Goal: Transaction & Acquisition: Register for event/course

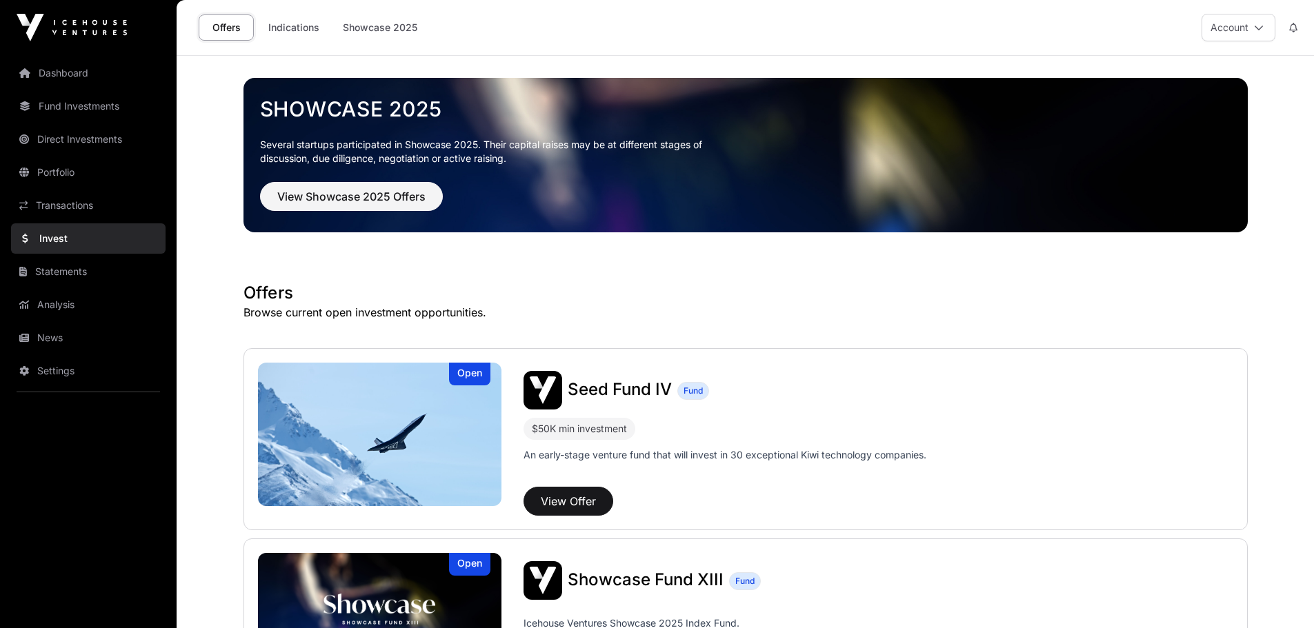
click at [66, 169] on link "Portfolio" at bounding box center [88, 172] width 154 height 30
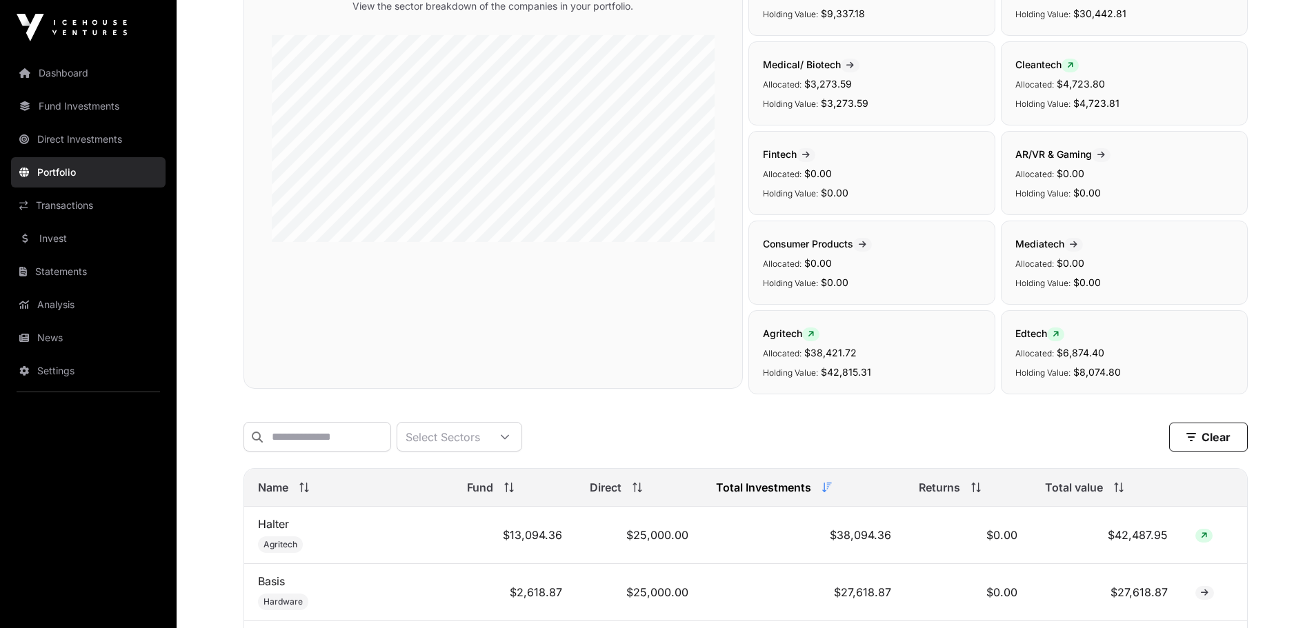
scroll to position [138, 0]
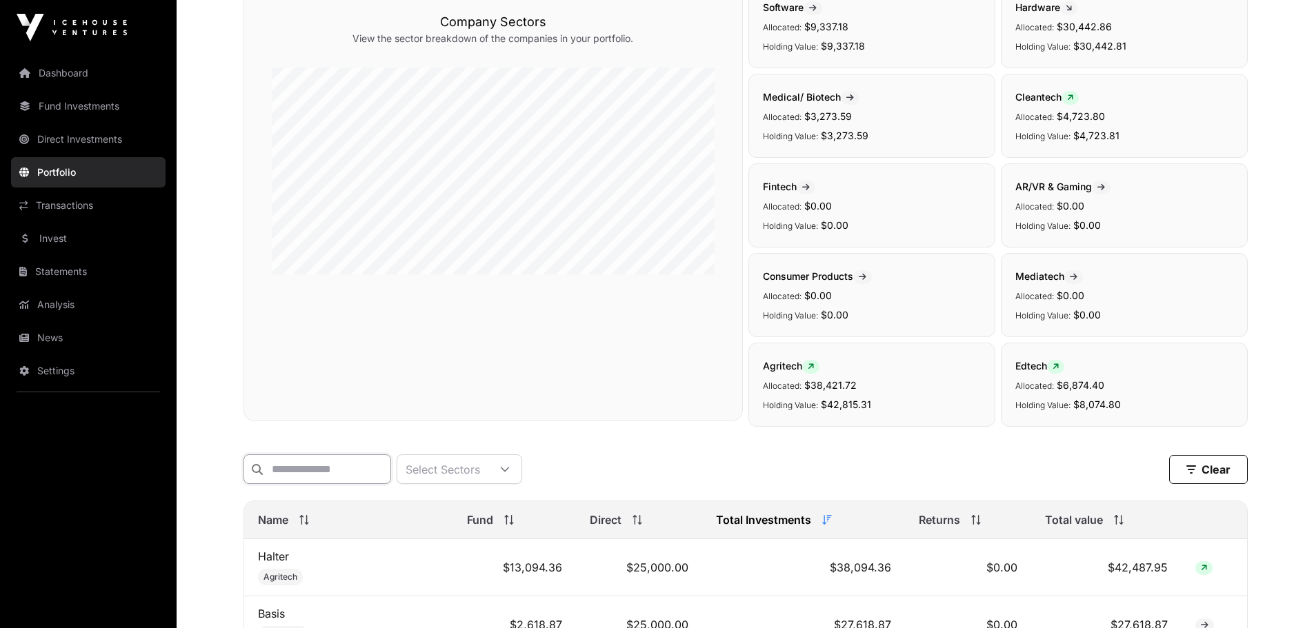
click at [341, 469] on input "text" at bounding box center [317, 469] width 148 height 30
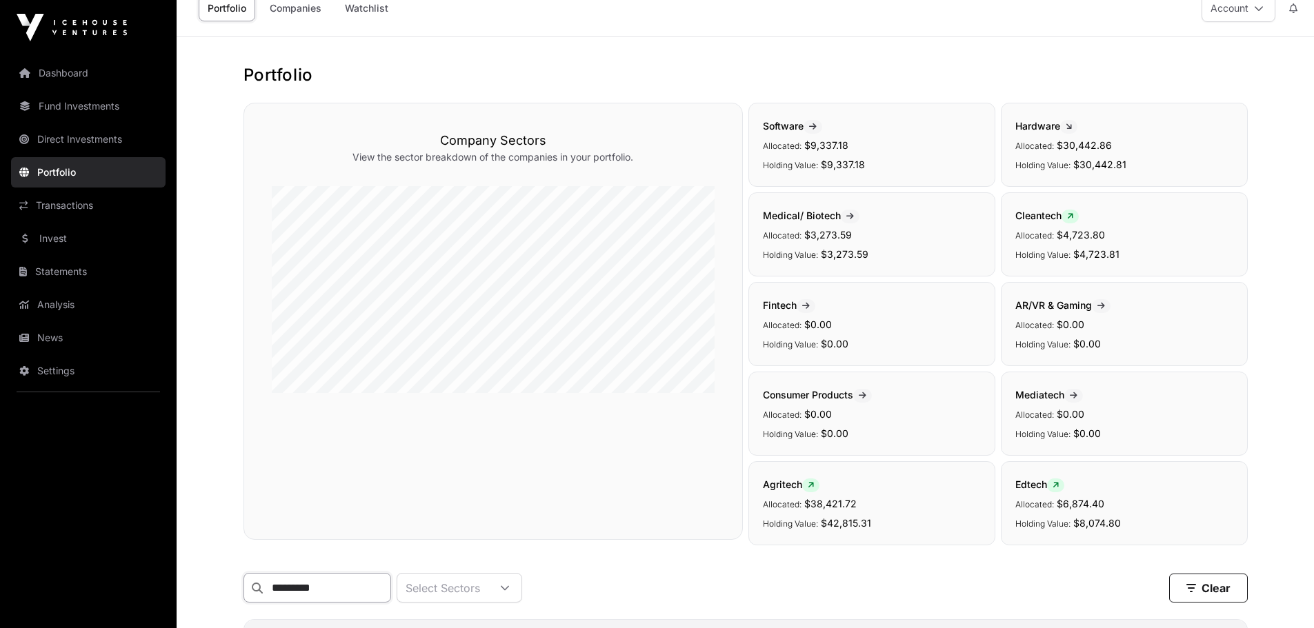
scroll to position [0, 0]
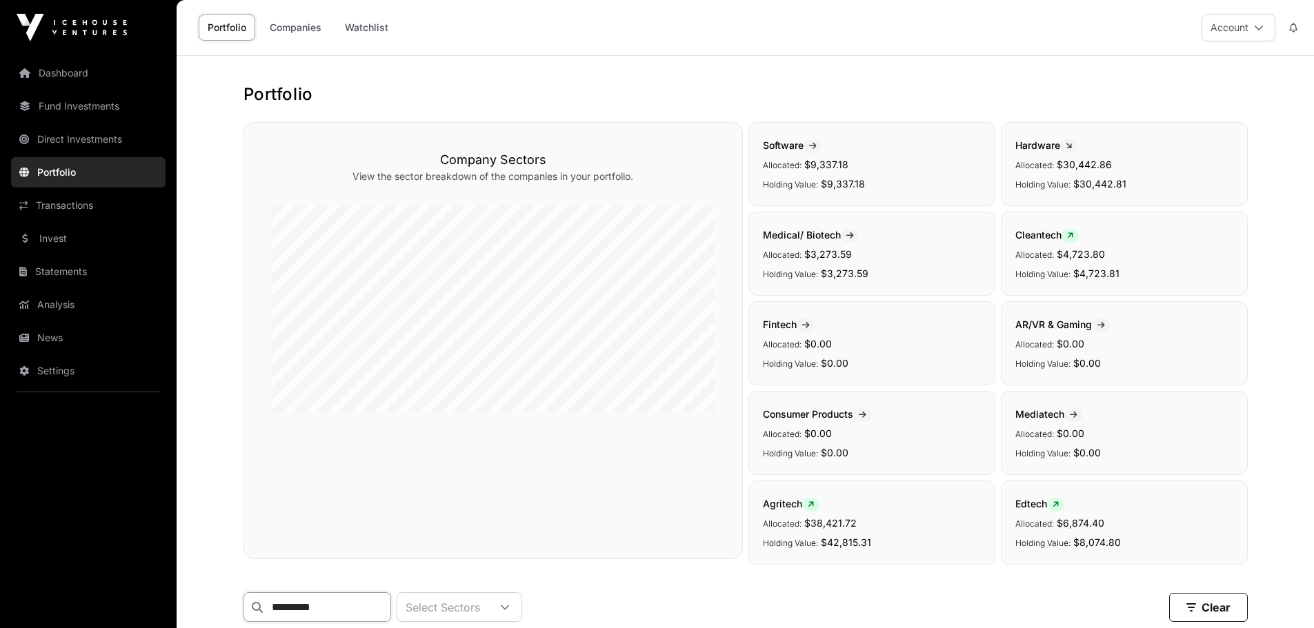
type input "*********"
click at [275, 30] on link "Companies" at bounding box center [296, 27] width 70 height 26
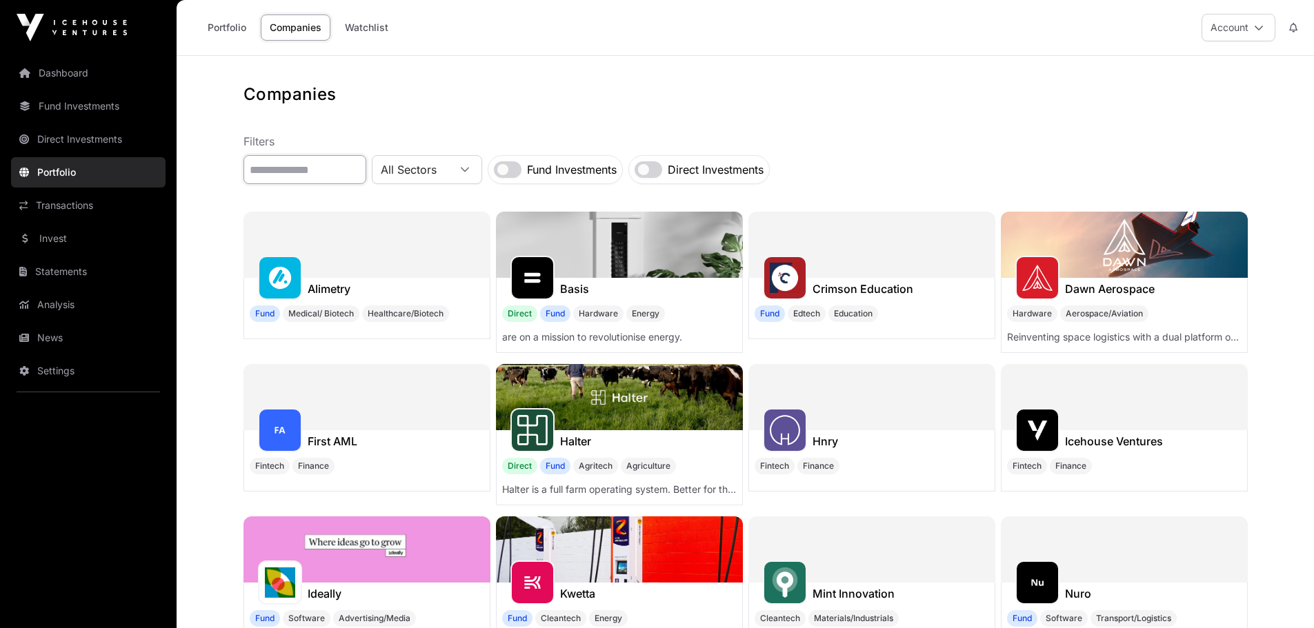
click at [310, 167] on input "text" at bounding box center [304, 169] width 123 height 29
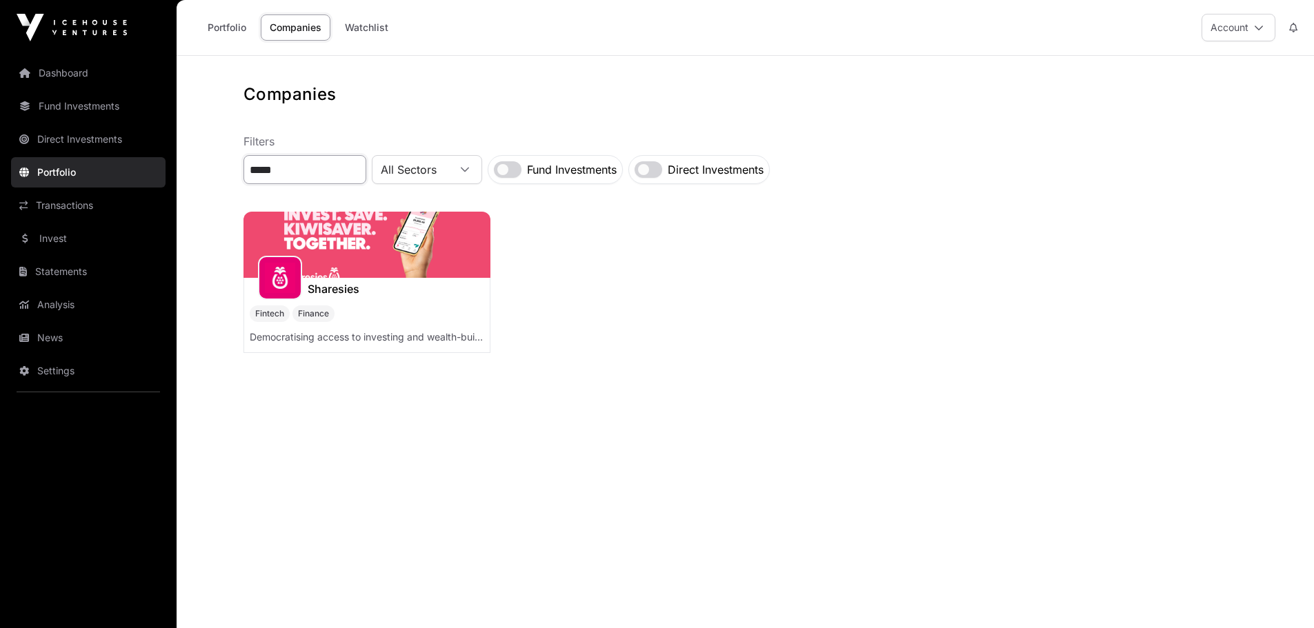
type input "*****"
click at [359, 246] on img at bounding box center [366, 245] width 247 height 66
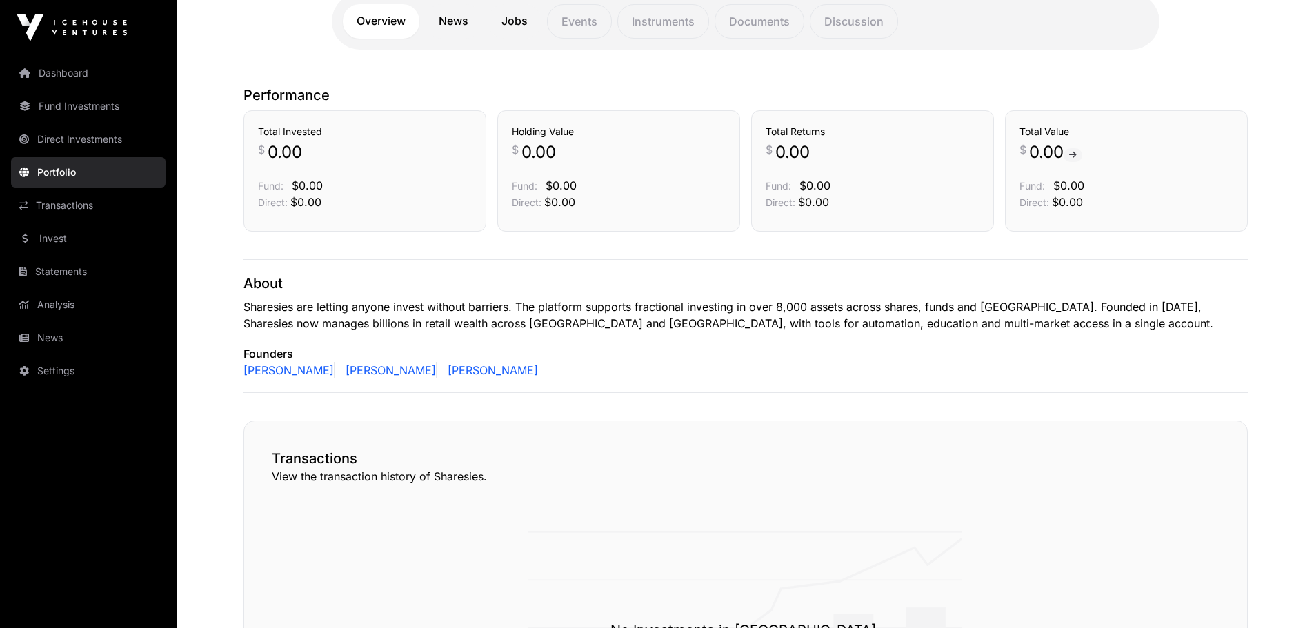
scroll to position [345, 0]
click at [53, 206] on link "Transactions" at bounding box center [88, 205] width 154 height 30
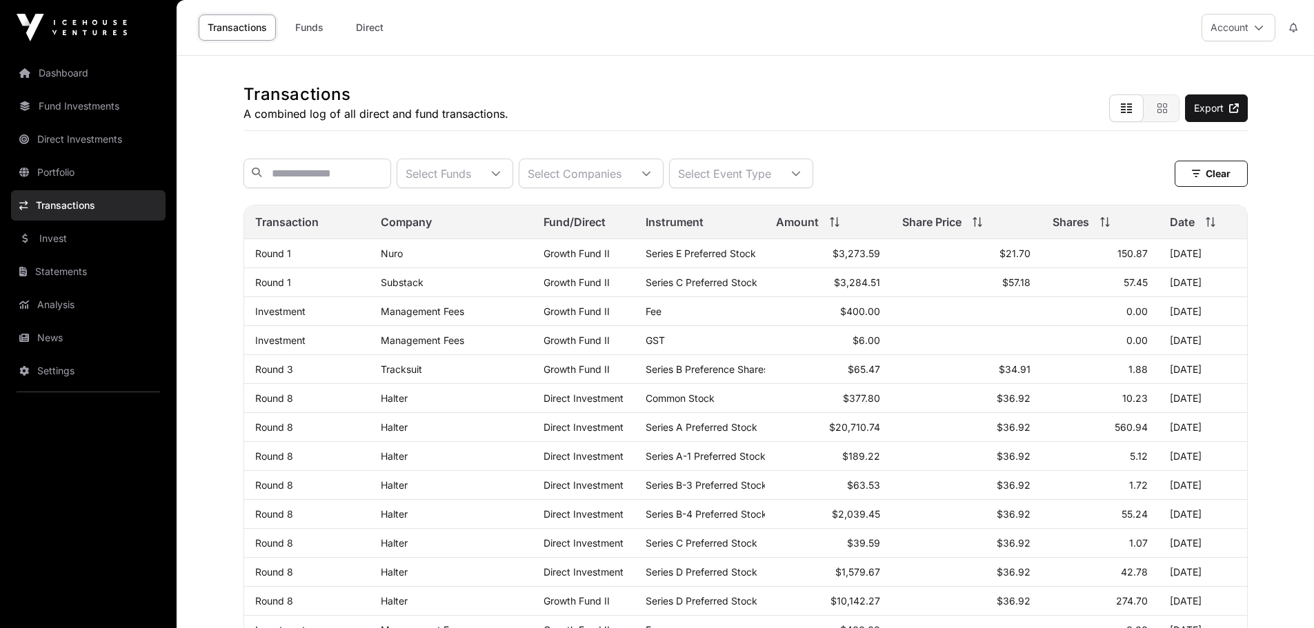
click at [59, 245] on link "Invest" at bounding box center [88, 238] width 154 height 30
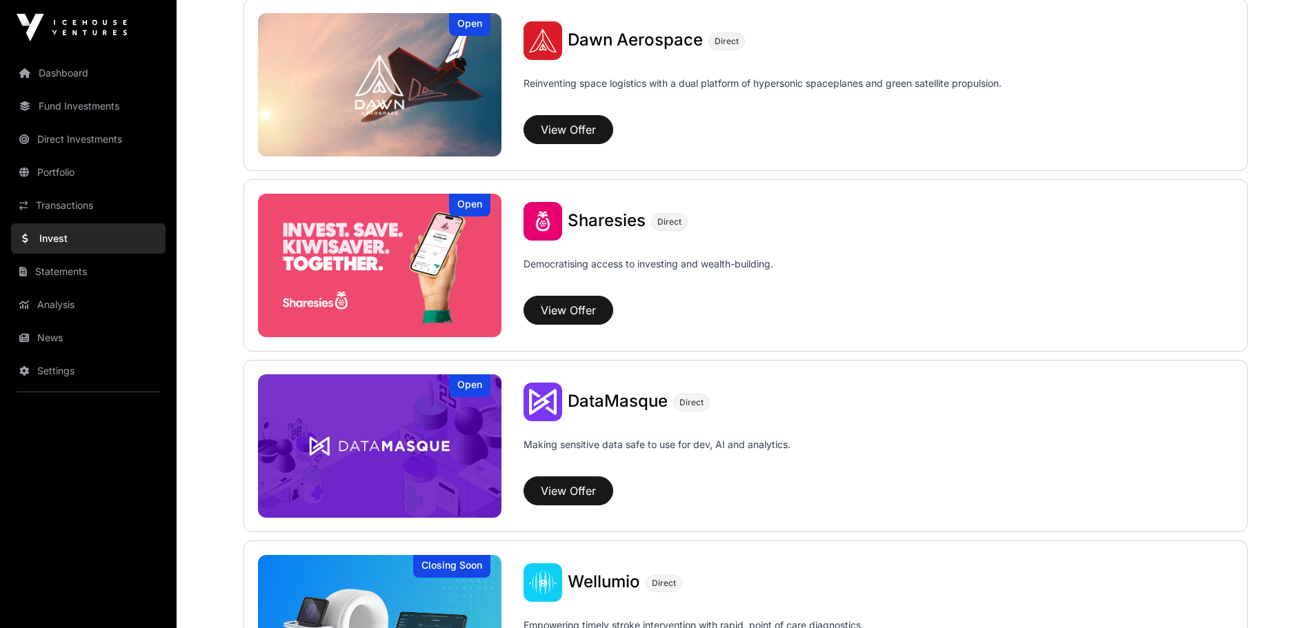
scroll to position [1618, 0]
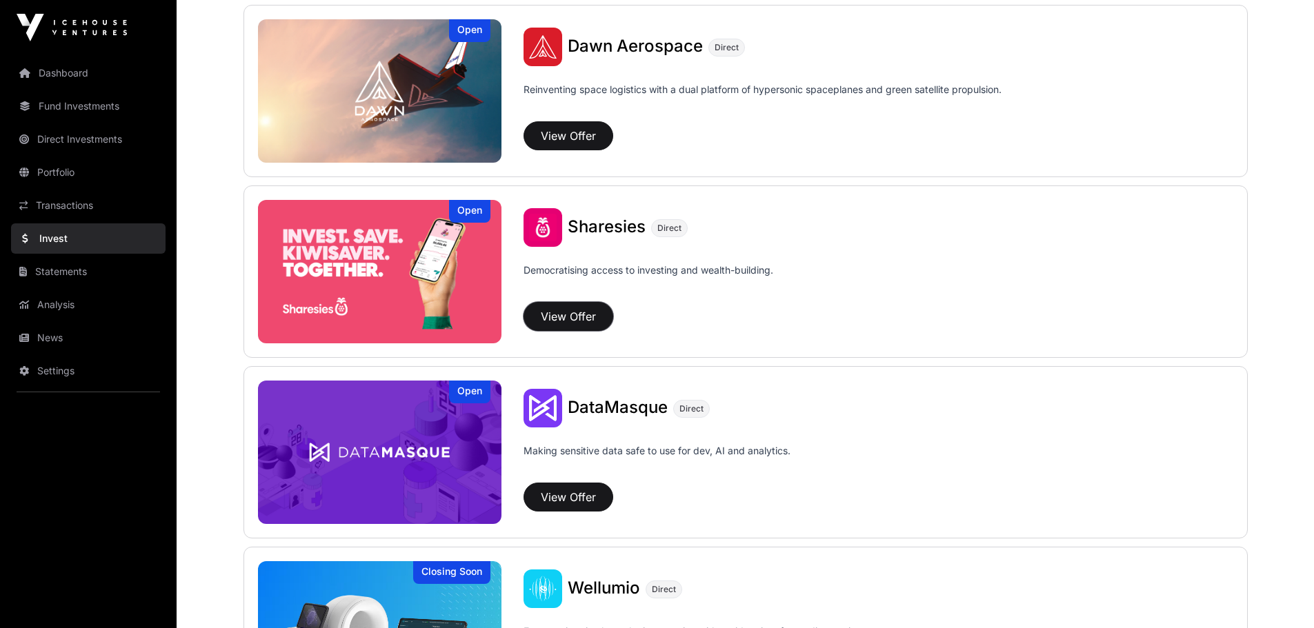
click at [583, 321] on button "View Offer" at bounding box center [568, 316] width 90 height 29
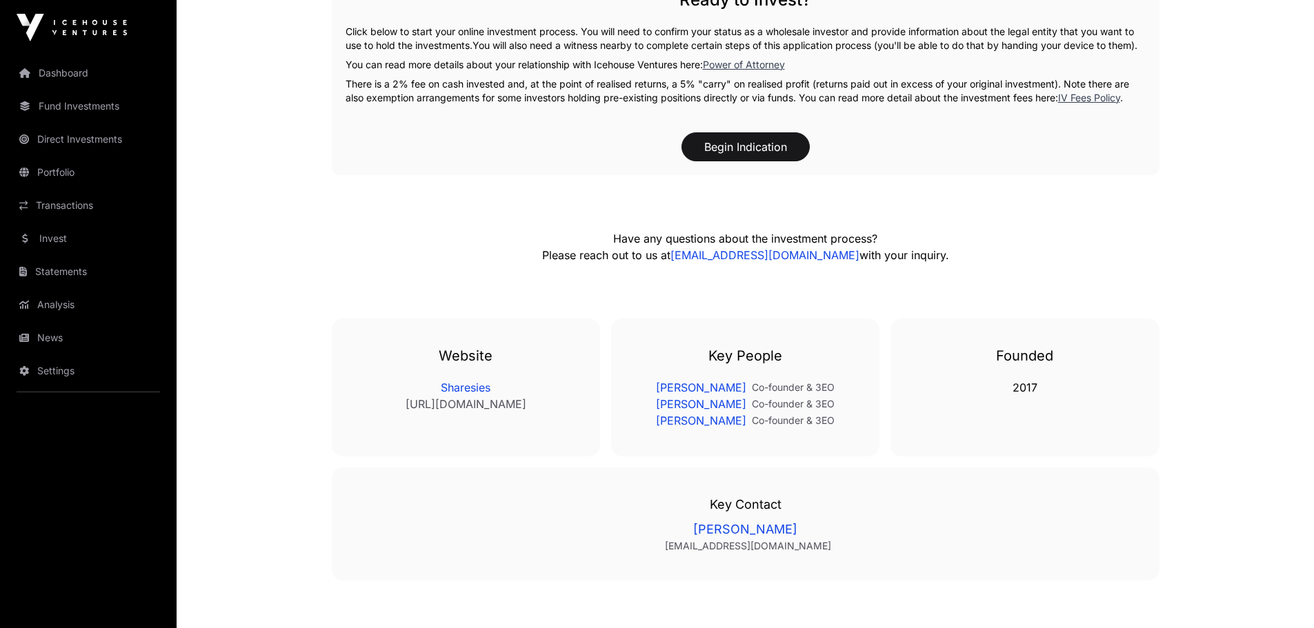
scroll to position [2276, 0]
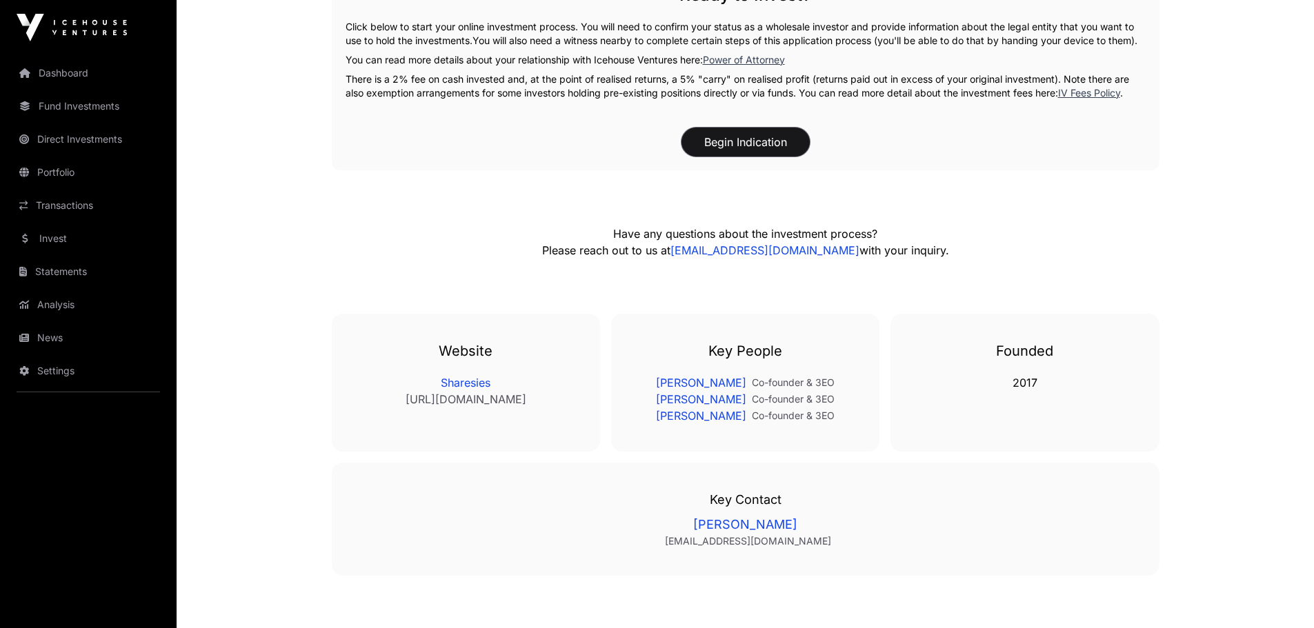
click at [740, 142] on button "Begin Indication" at bounding box center [745, 142] width 128 height 29
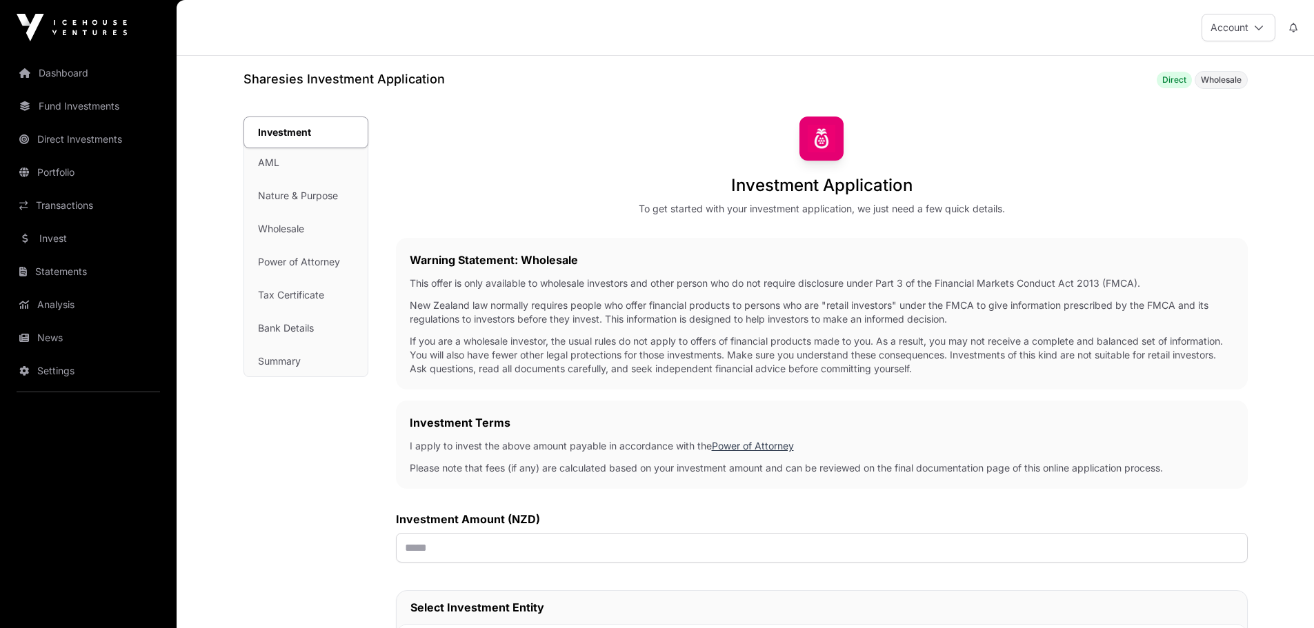
click at [610, 404] on div "Investment Terms I apply to invest the above amount payable in accordance with …" at bounding box center [822, 445] width 852 height 88
click at [621, 371] on p "If you are a wholesale investor, the usual rules do not apply to offers of fina…" at bounding box center [822, 354] width 824 height 41
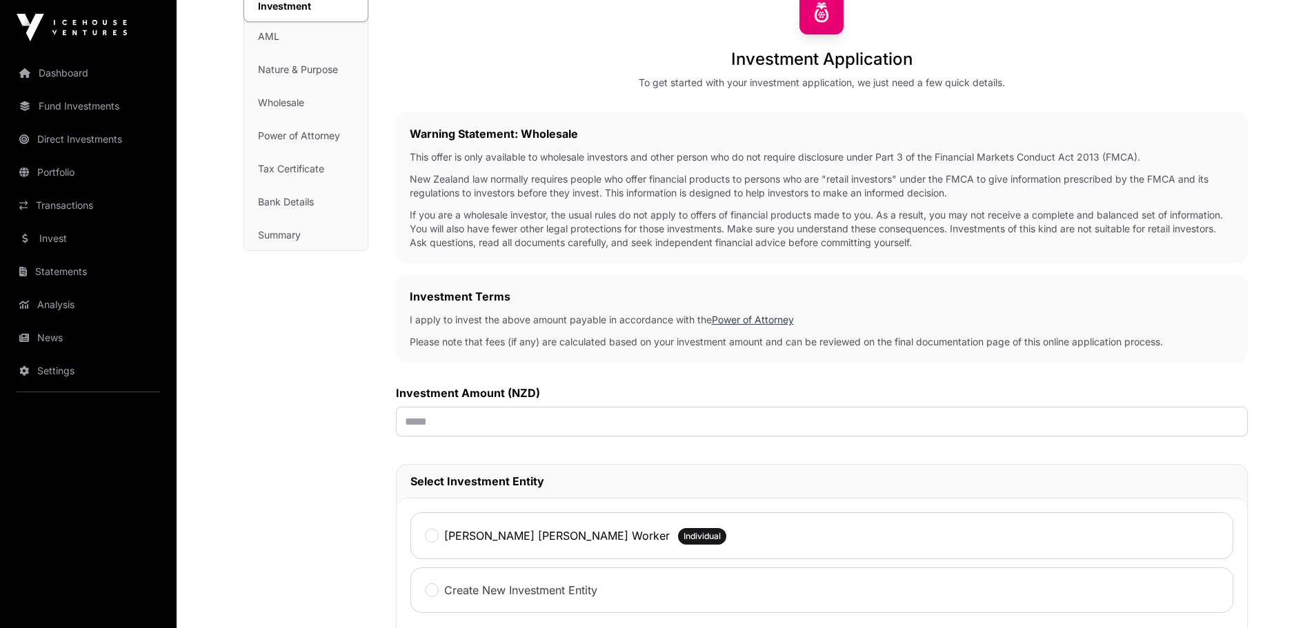
scroll to position [138, 0]
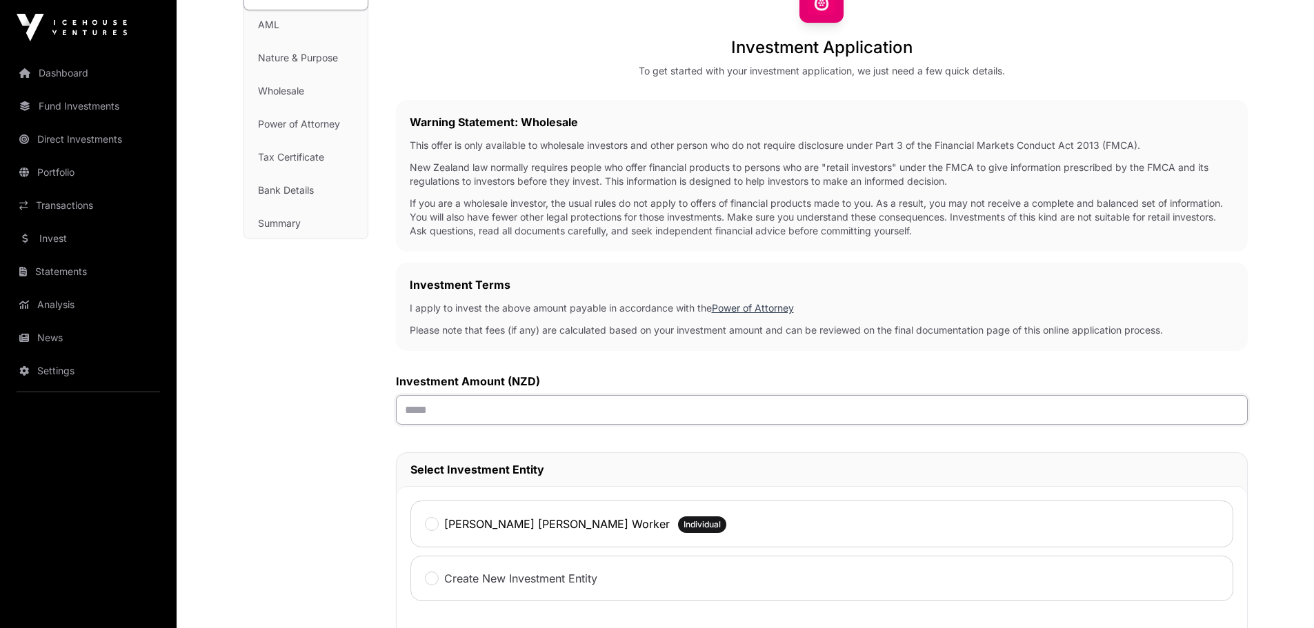
click at [516, 412] on input "text" at bounding box center [822, 410] width 852 height 30
type input "***"
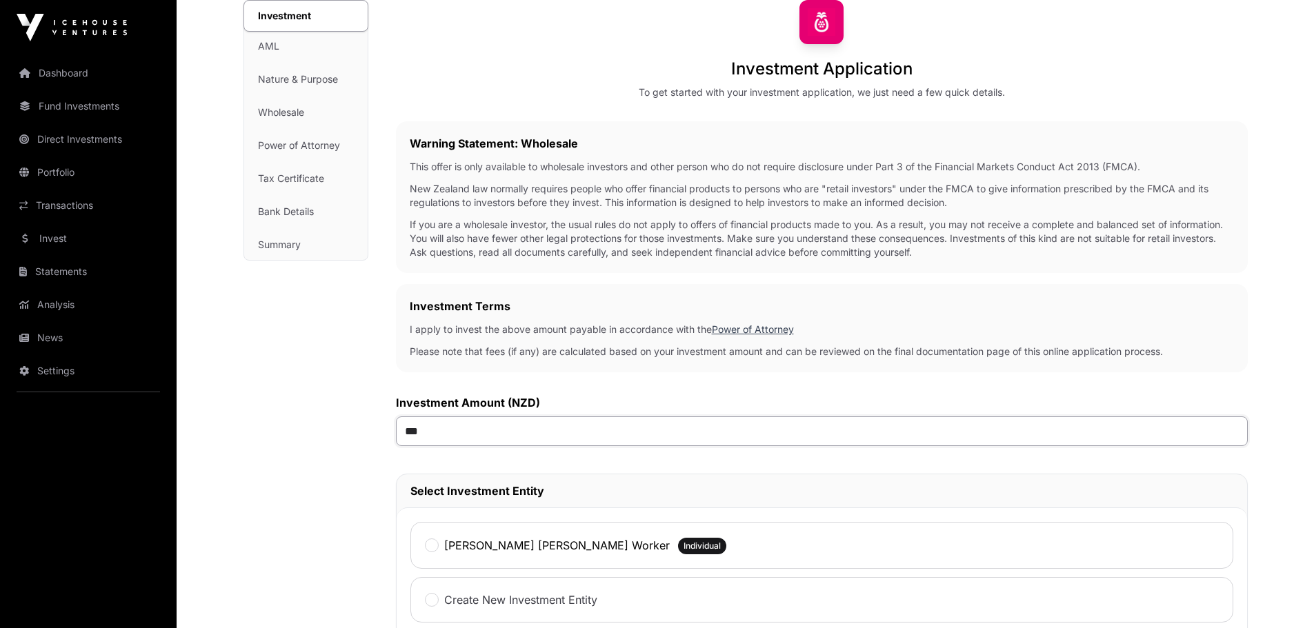
scroll to position [0, 0]
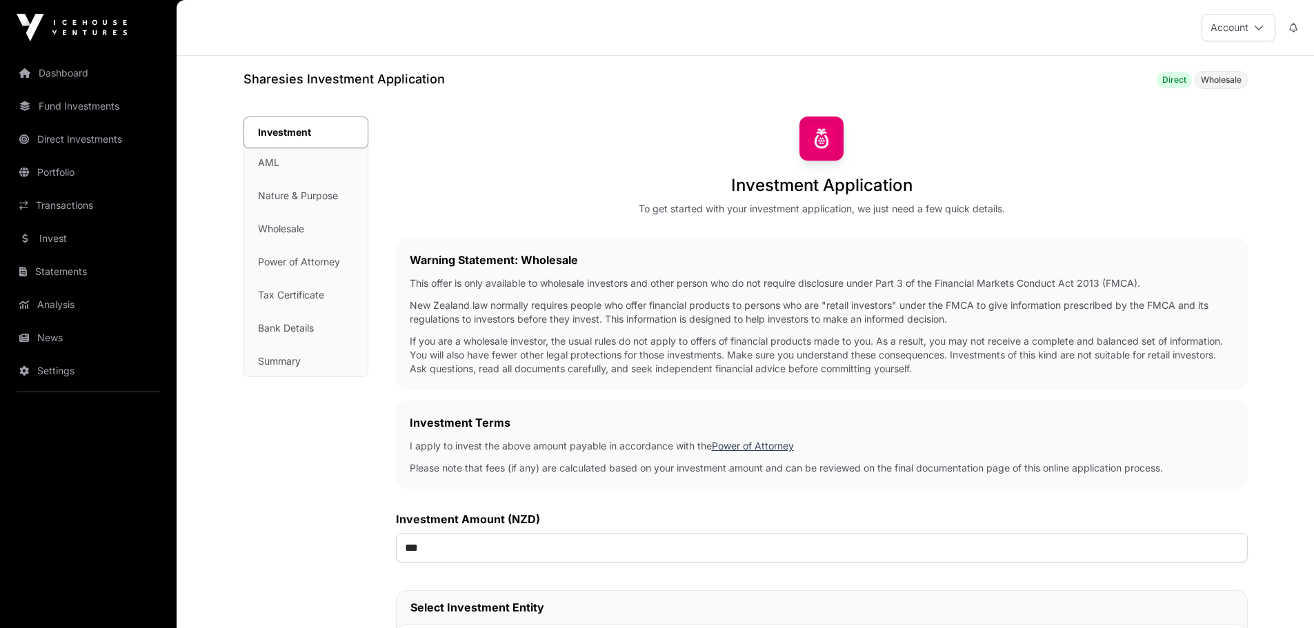
click at [54, 234] on link "Invest" at bounding box center [88, 238] width 154 height 30
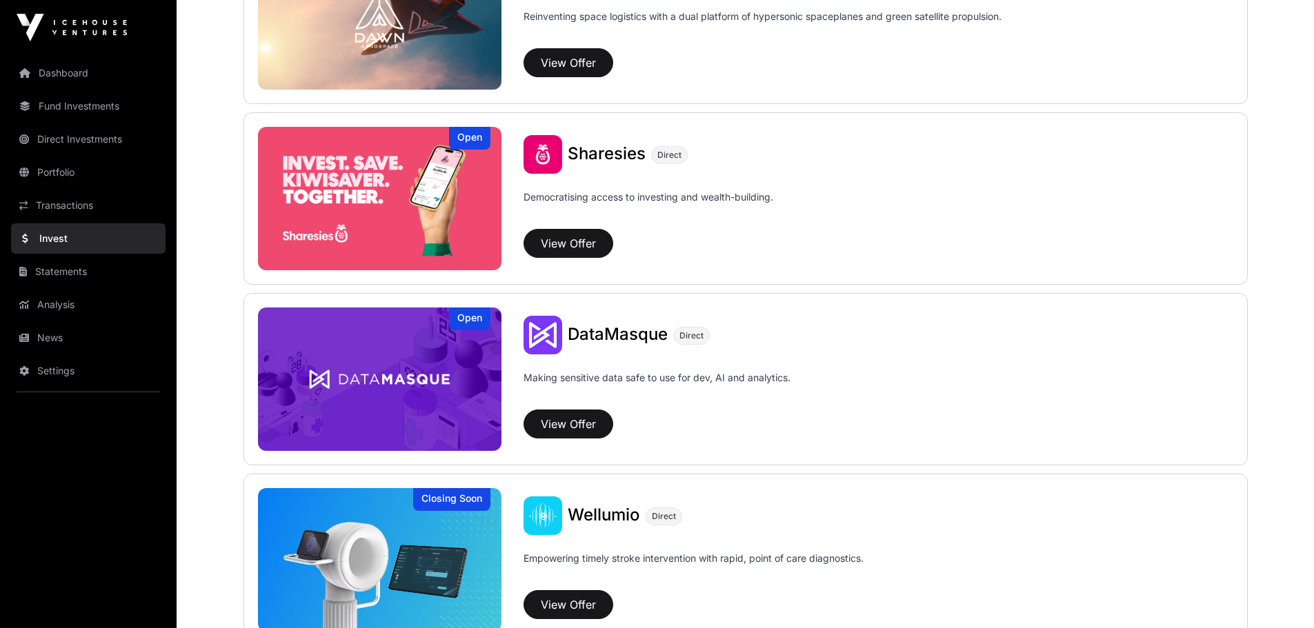
scroll to position [1724, 0]
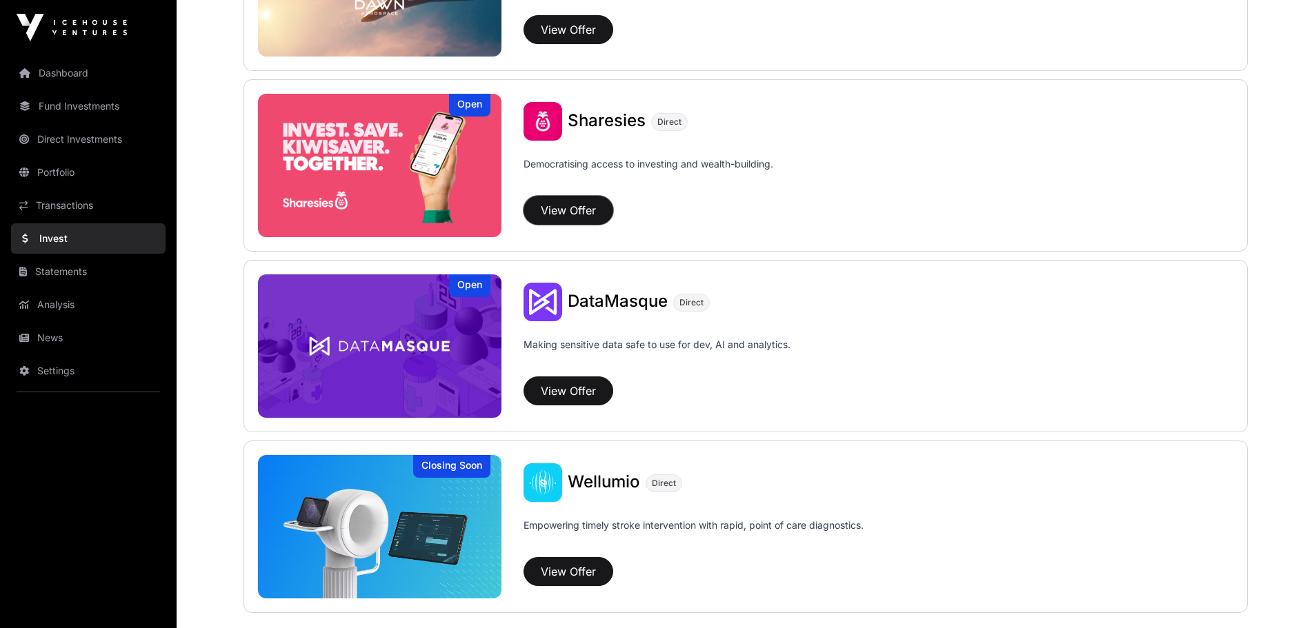
click at [585, 212] on button "View Offer" at bounding box center [568, 210] width 90 height 29
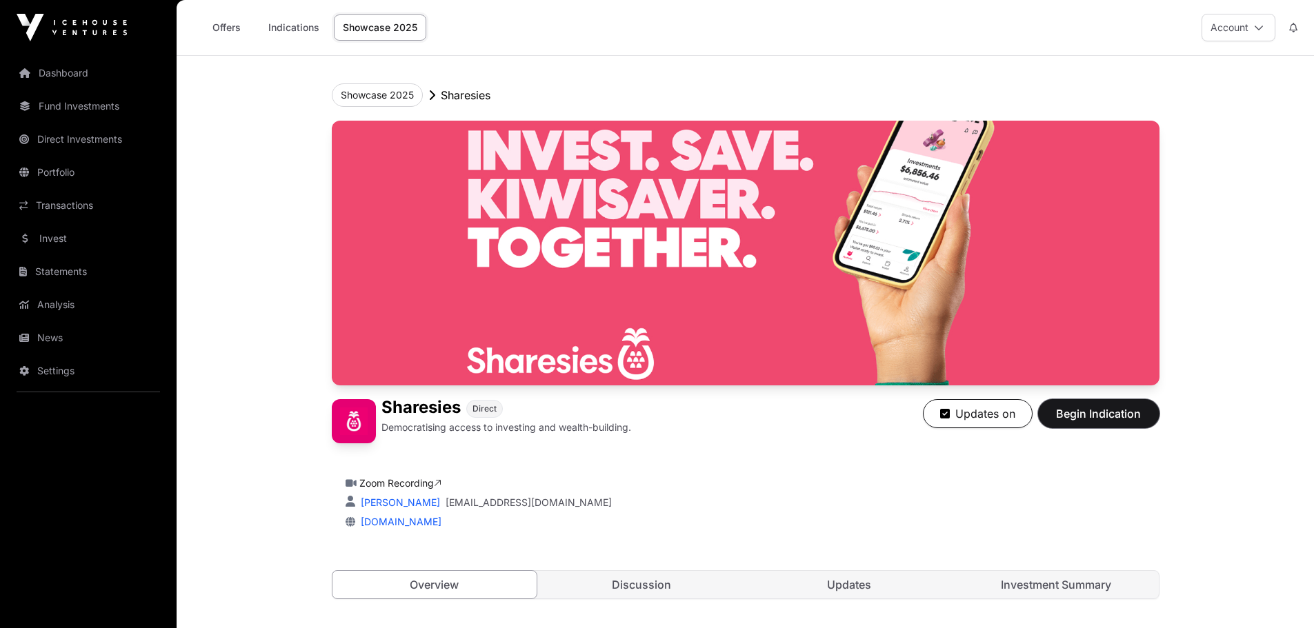
click at [1092, 411] on span "Begin Indication" at bounding box center [1098, 413] width 87 height 17
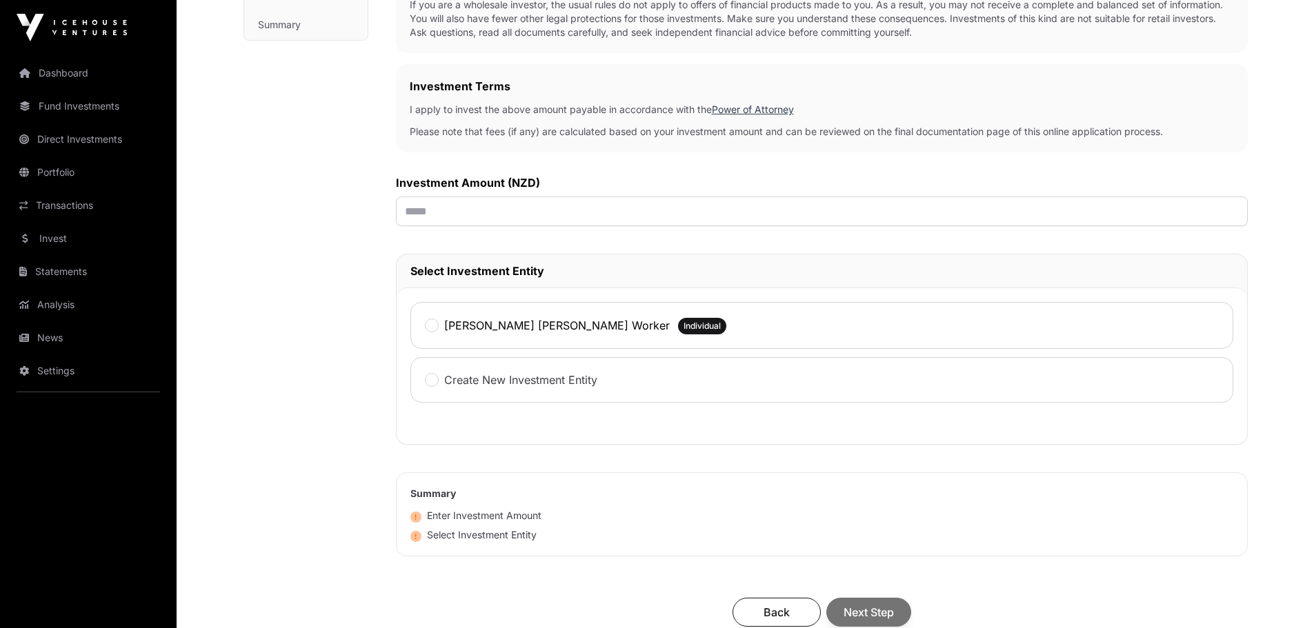
scroll to position [345, 0]
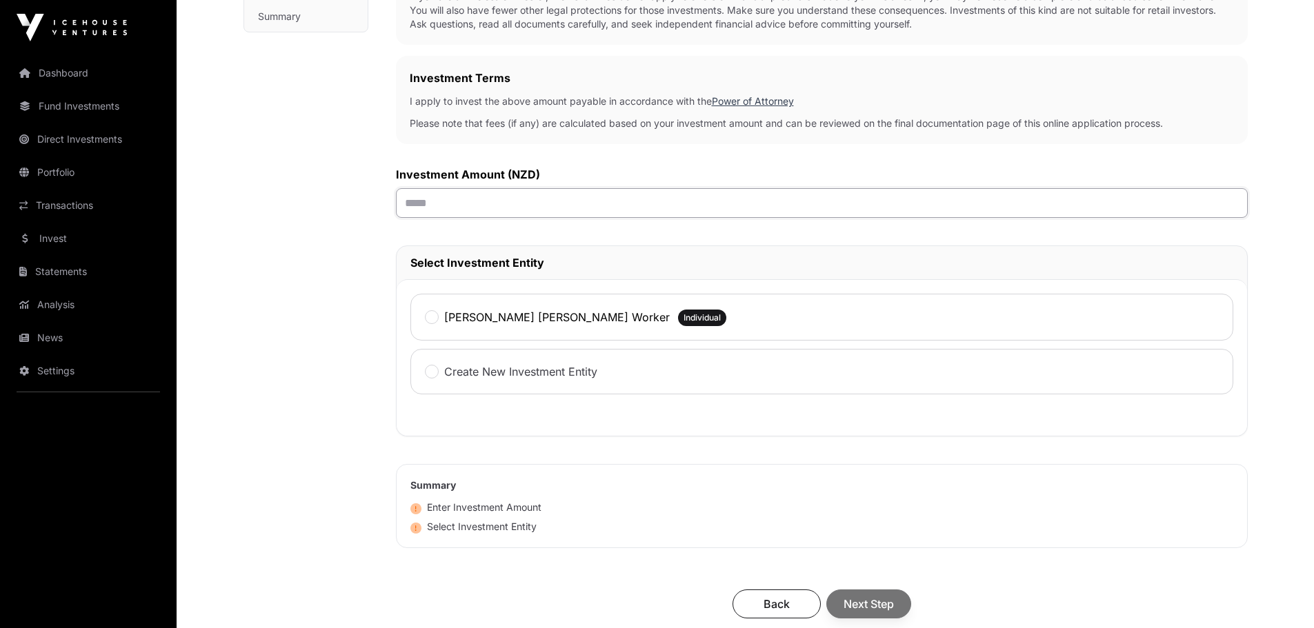
click at [433, 210] on input "text" at bounding box center [822, 203] width 852 height 30
type input "*******"
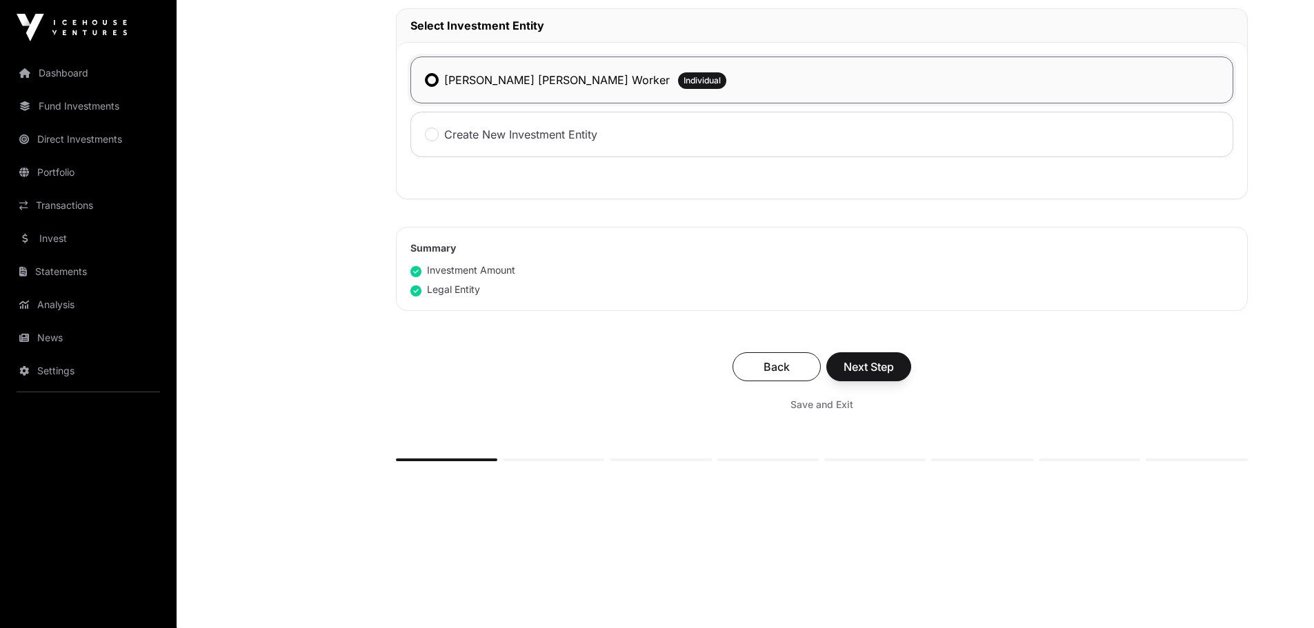
scroll to position [588, 0]
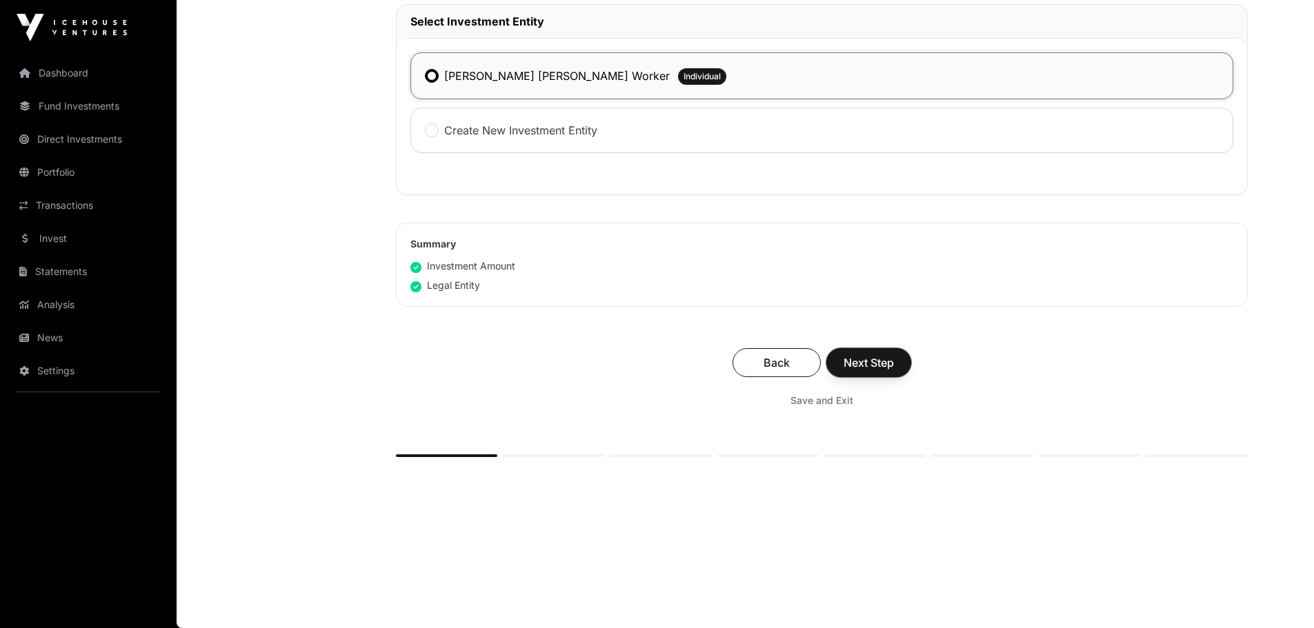
click at [875, 362] on span "Next Step" at bounding box center [868, 362] width 50 height 17
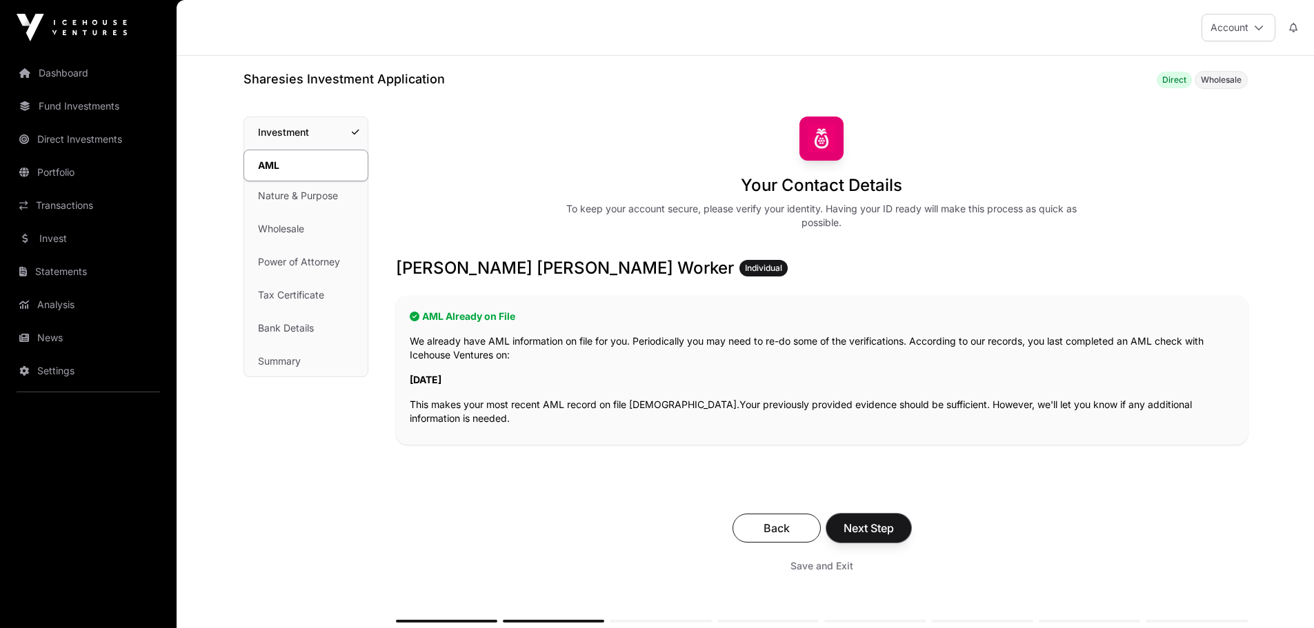
click at [870, 522] on span "Next Step" at bounding box center [868, 528] width 50 height 17
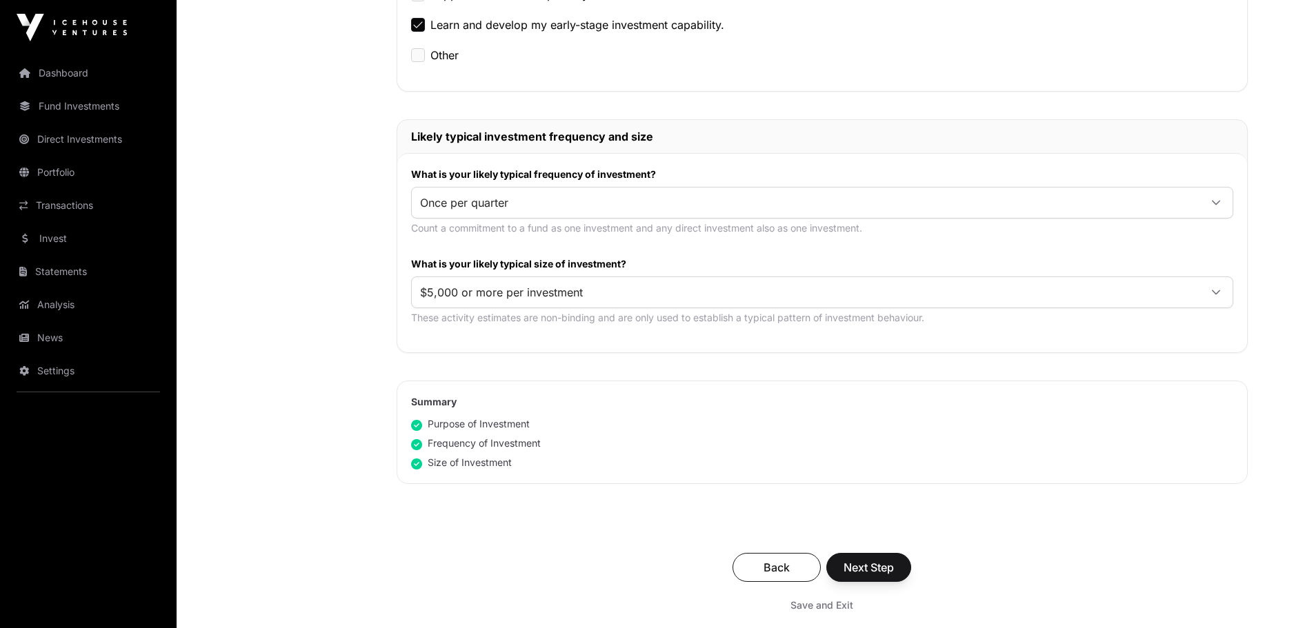
scroll to position [759, 0]
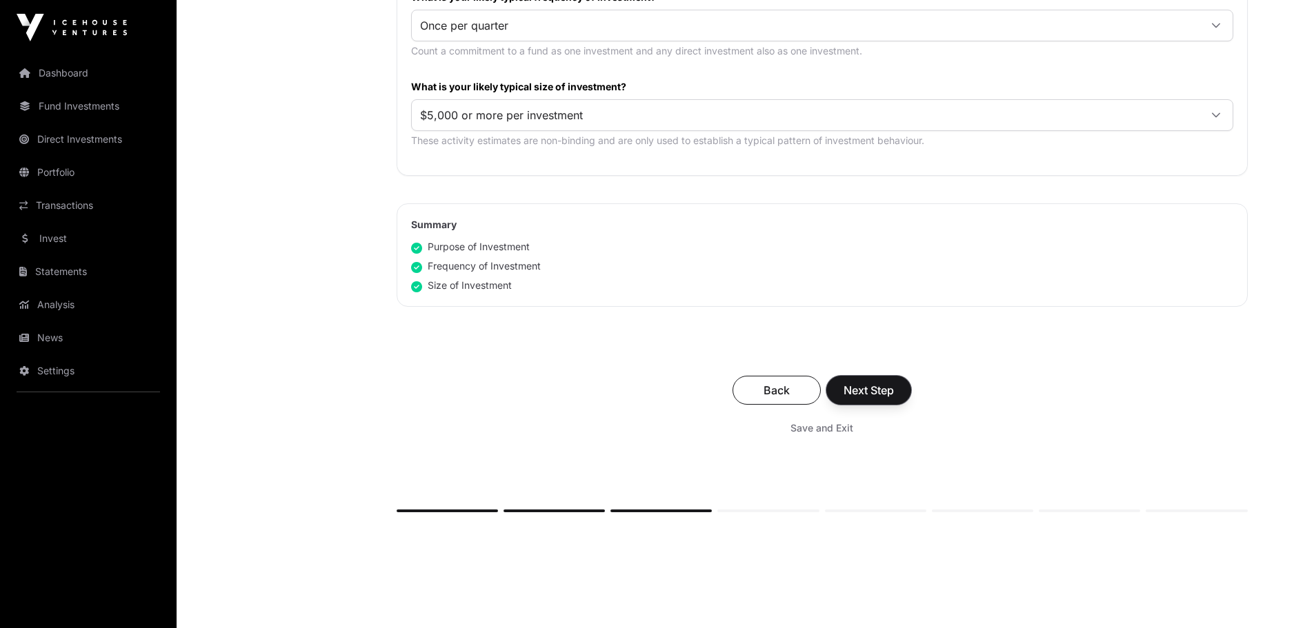
click at [894, 390] on button "Next Step" at bounding box center [868, 390] width 85 height 29
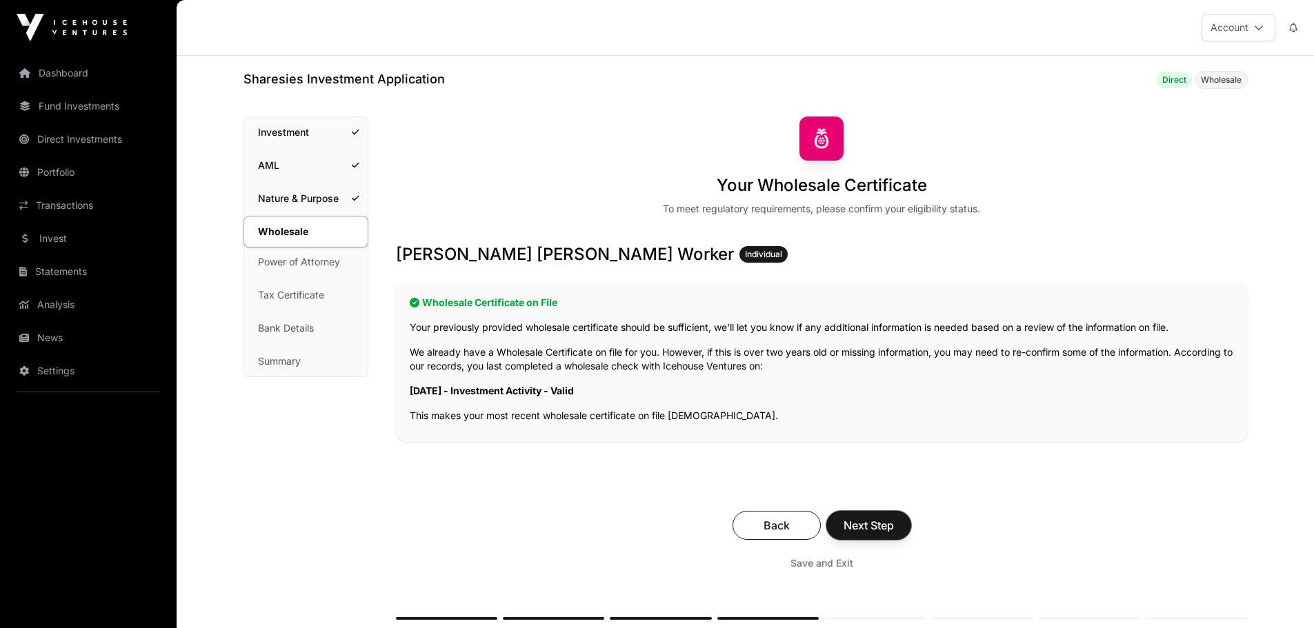
click at [883, 526] on span "Next Step" at bounding box center [868, 525] width 50 height 17
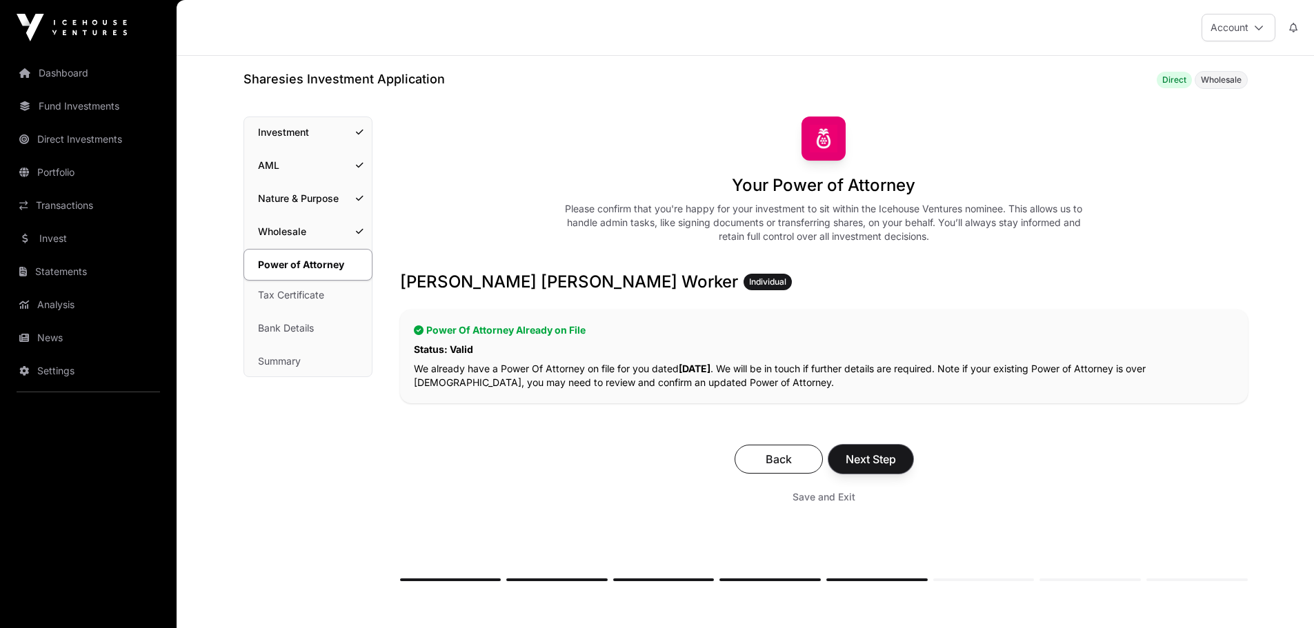
click at [889, 455] on span "Next Step" at bounding box center [870, 459] width 50 height 17
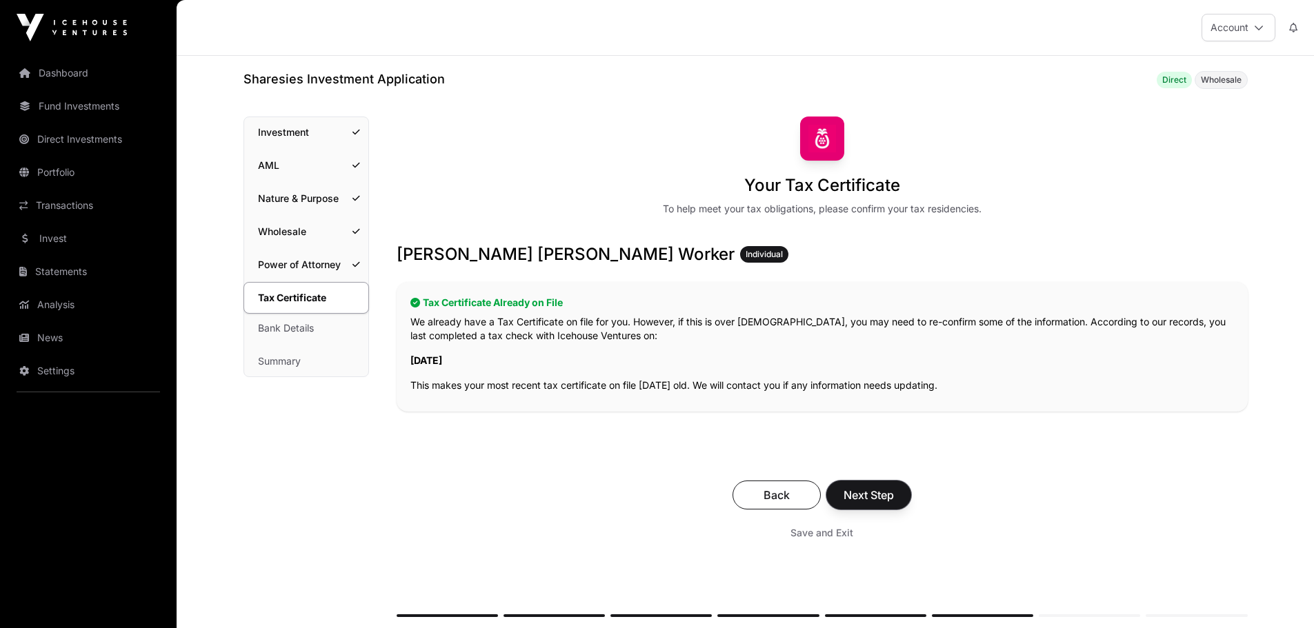
click at [889, 496] on span "Next Step" at bounding box center [868, 495] width 50 height 17
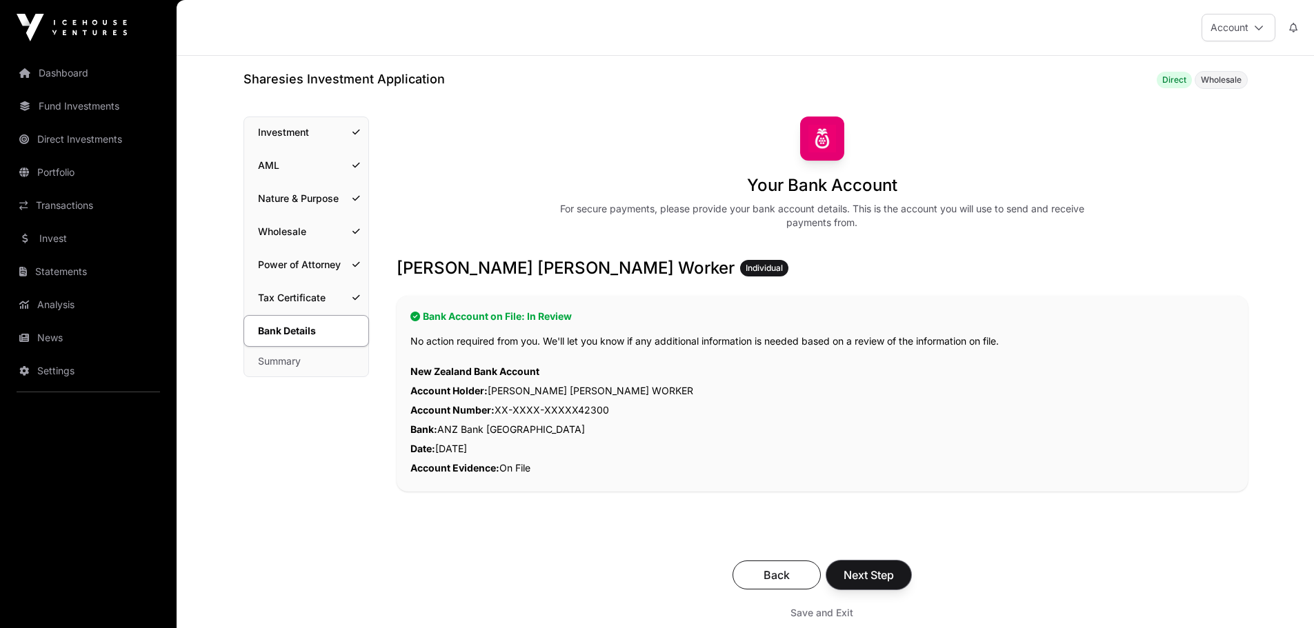
click at [883, 573] on span "Next Step" at bounding box center [868, 575] width 50 height 17
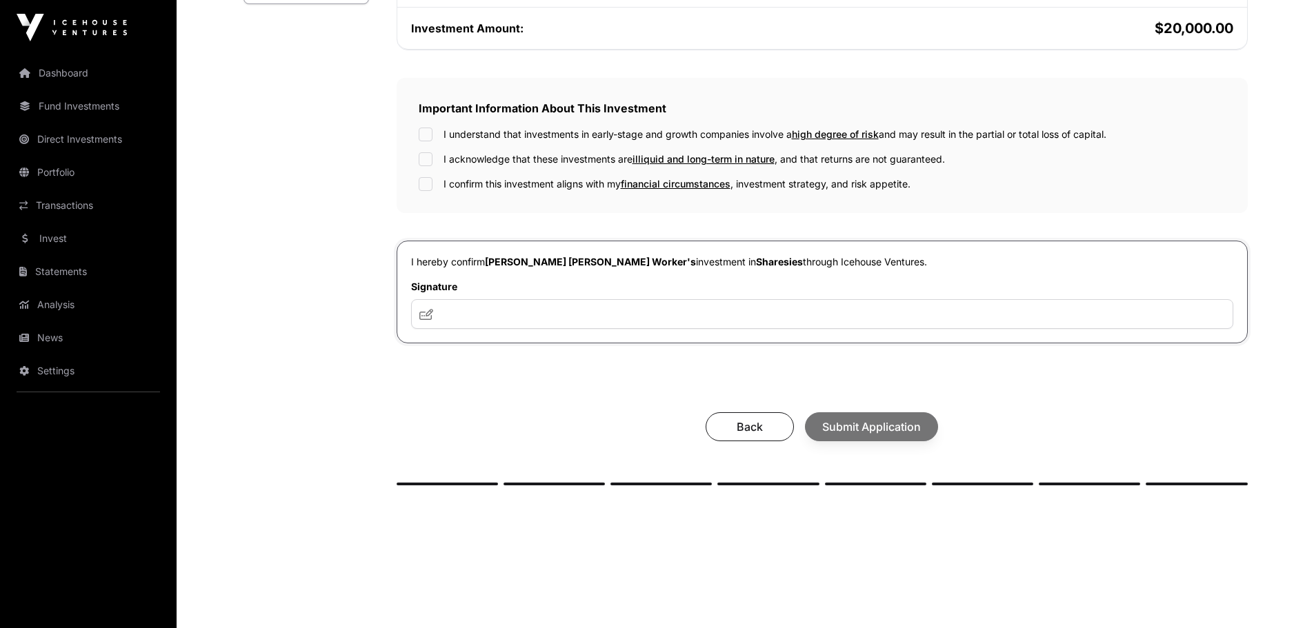
scroll to position [406, 0]
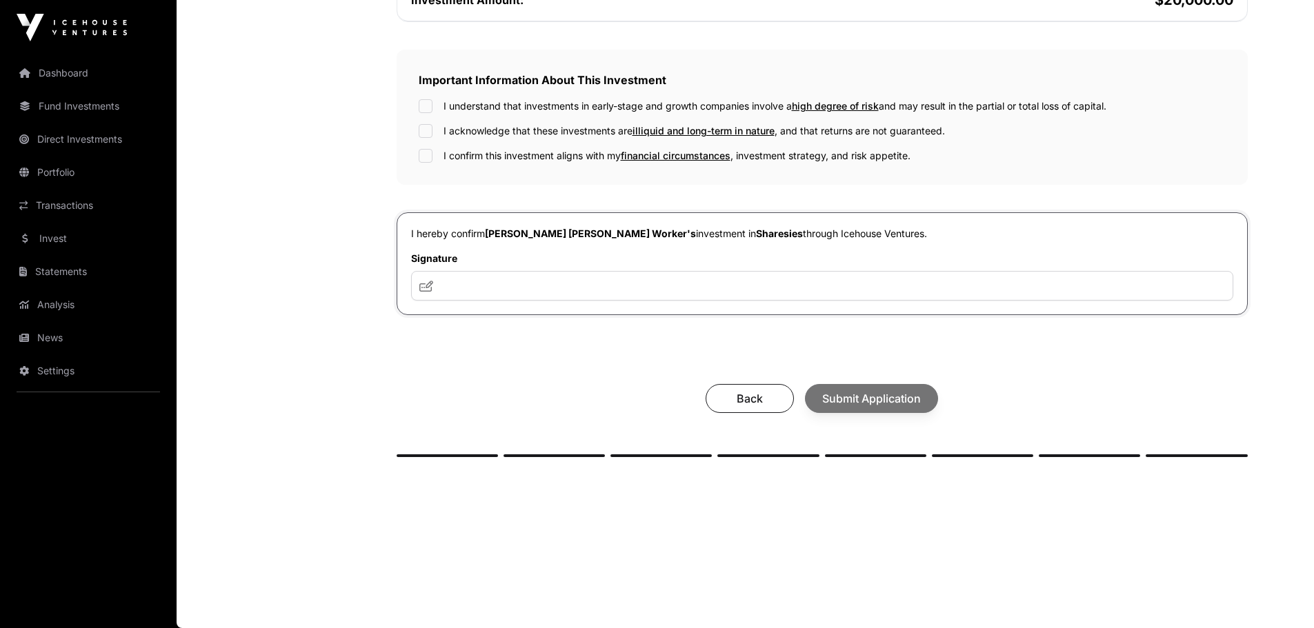
click at [436, 161] on div "Important Information About This Investment I understand that investments in ea…" at bounding box center [821, 117] width 851 height 135
click at [463, 283] on input "text" at bounding box center [822, 286] width 822 height 30
type input "**"
click at [862, 405] on span "Submit Application" at bounding box center [871, 398] width 99 height 17
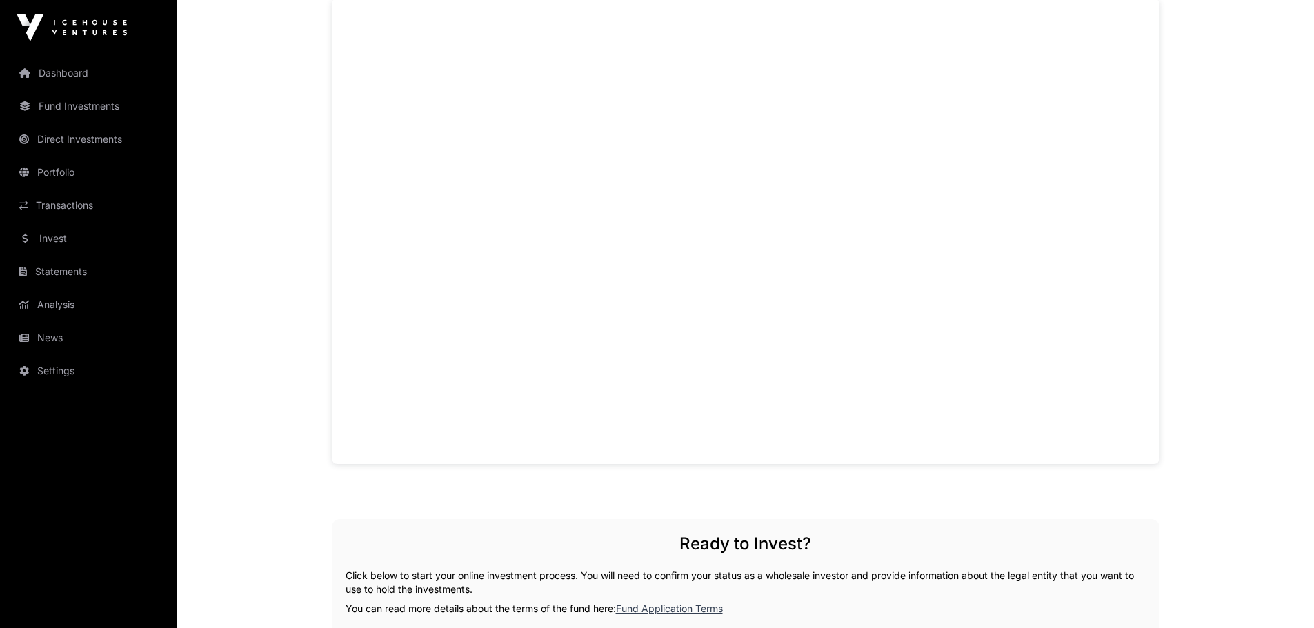
scroll to position [932, 0]
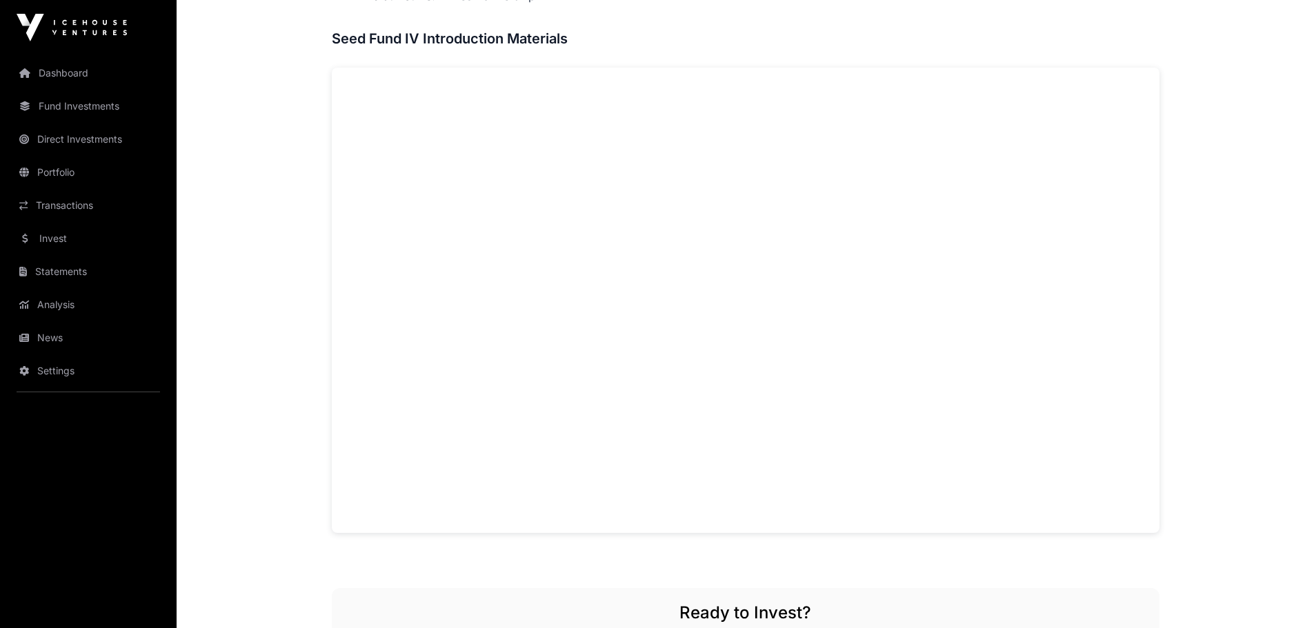
click at [1218, 299] on main "Offers Seed Fund IV Seed Fund IV Fund An early-stage venture fund that will inv…" at bounding box center [745, 117] width 1137 height 1987
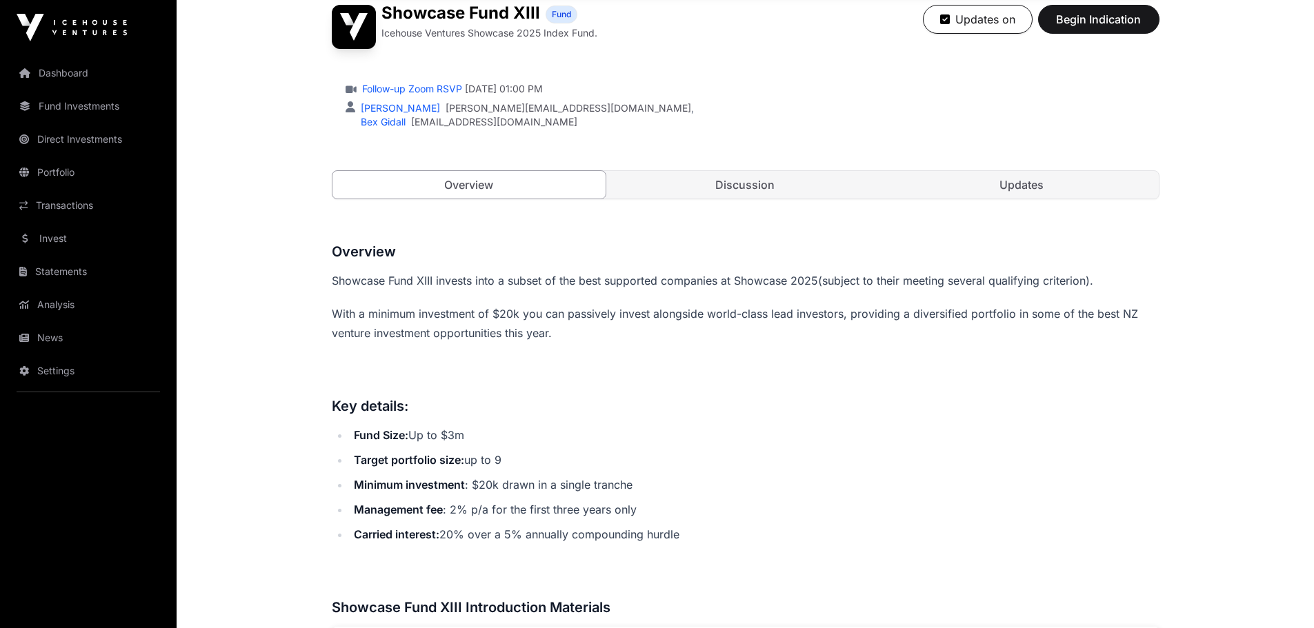
scroll to position [414, 0]
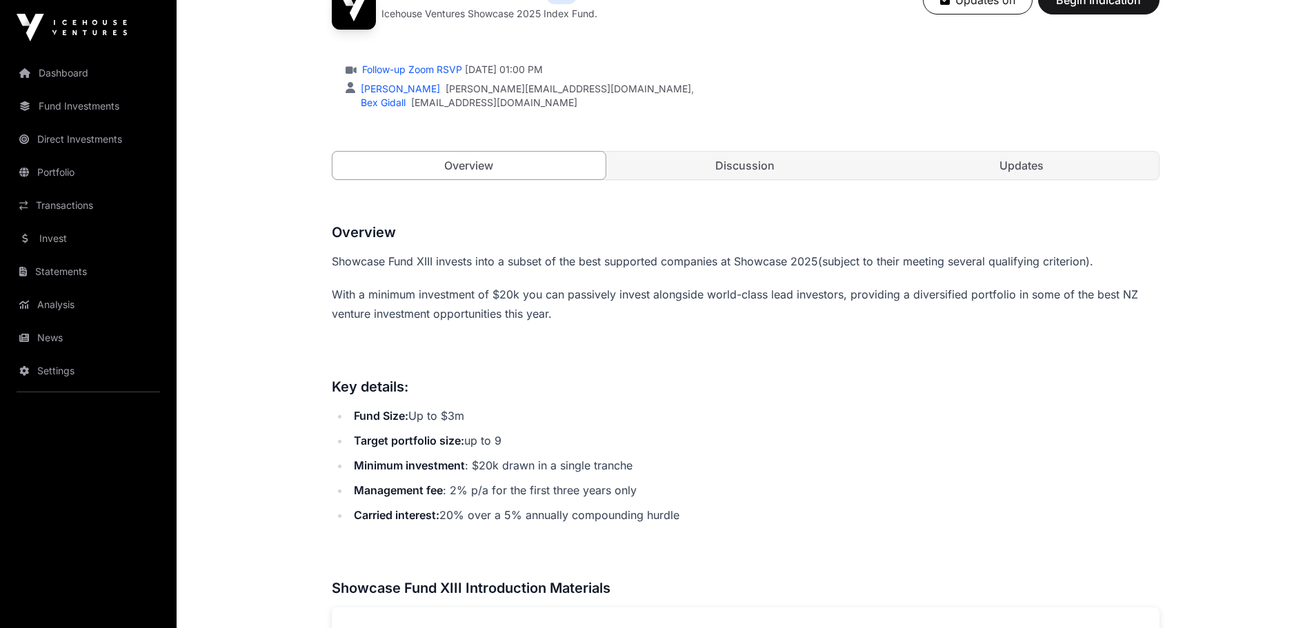
click at [707, 164] on link "Discussion" at bounding box center [745, 166] width 274 height 28
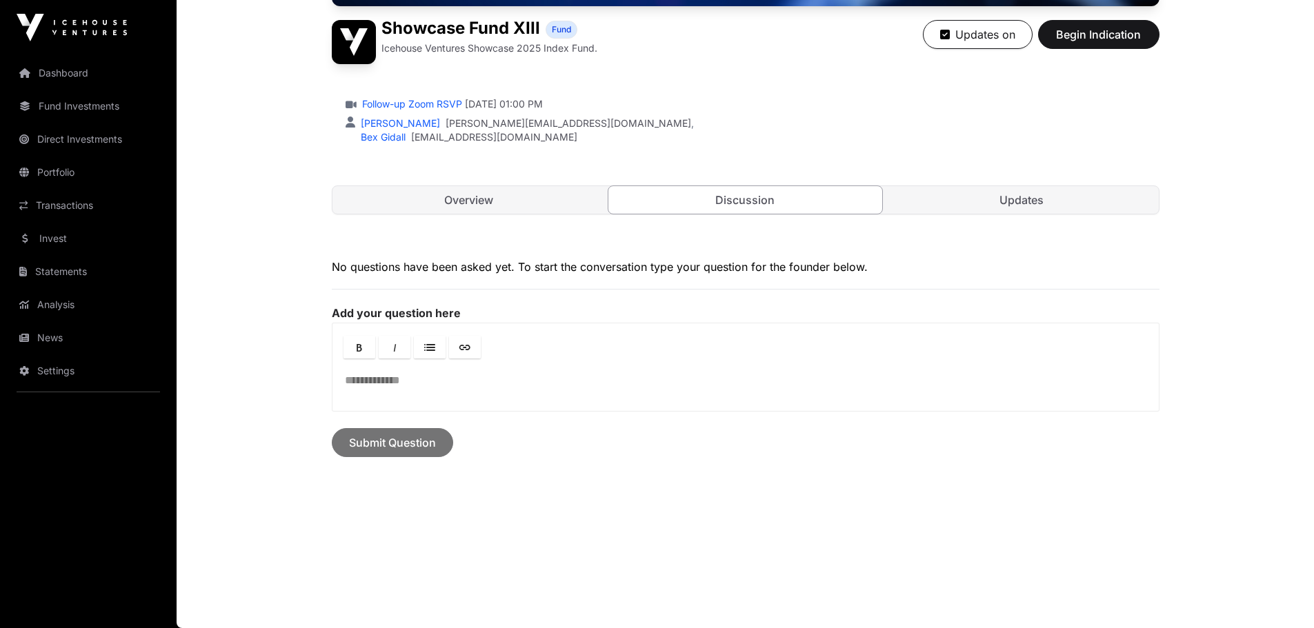
click at [1036, 204] on link "Updates" at bounding box center [1022, 200] width 274 height 28
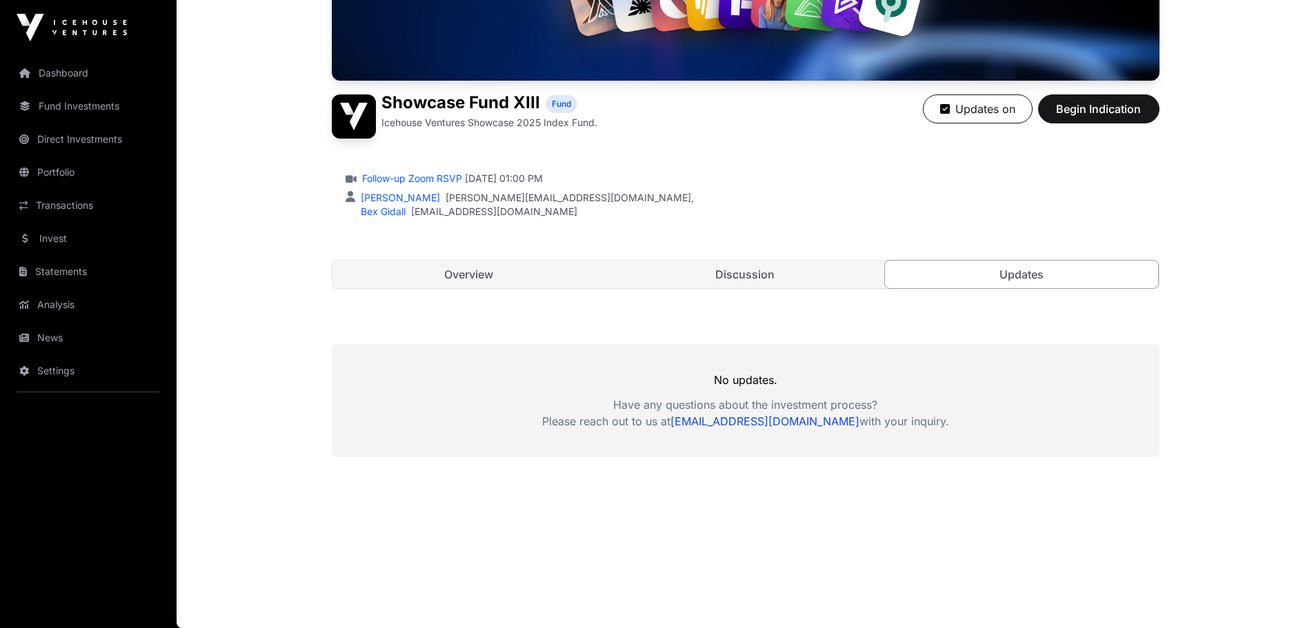
scroll to position [305, 0]
click at [475, 283] on link "Overview" at bounding box center [469, 275] width 274 height 28
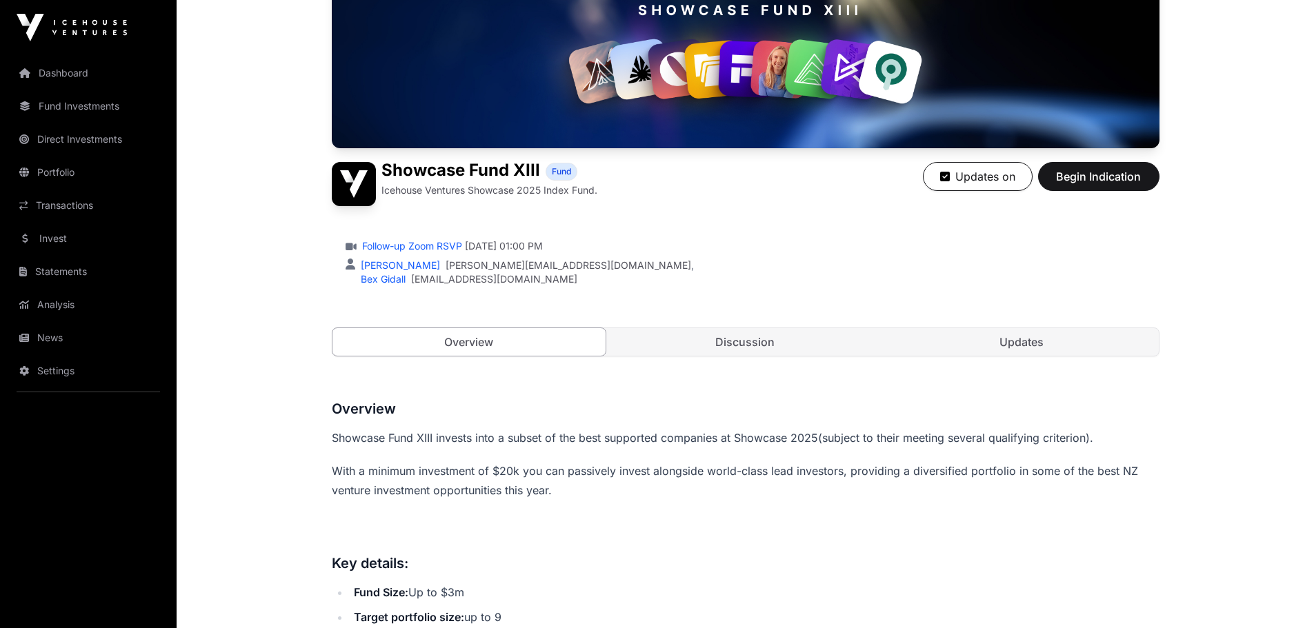
scroll to position [236, 0]
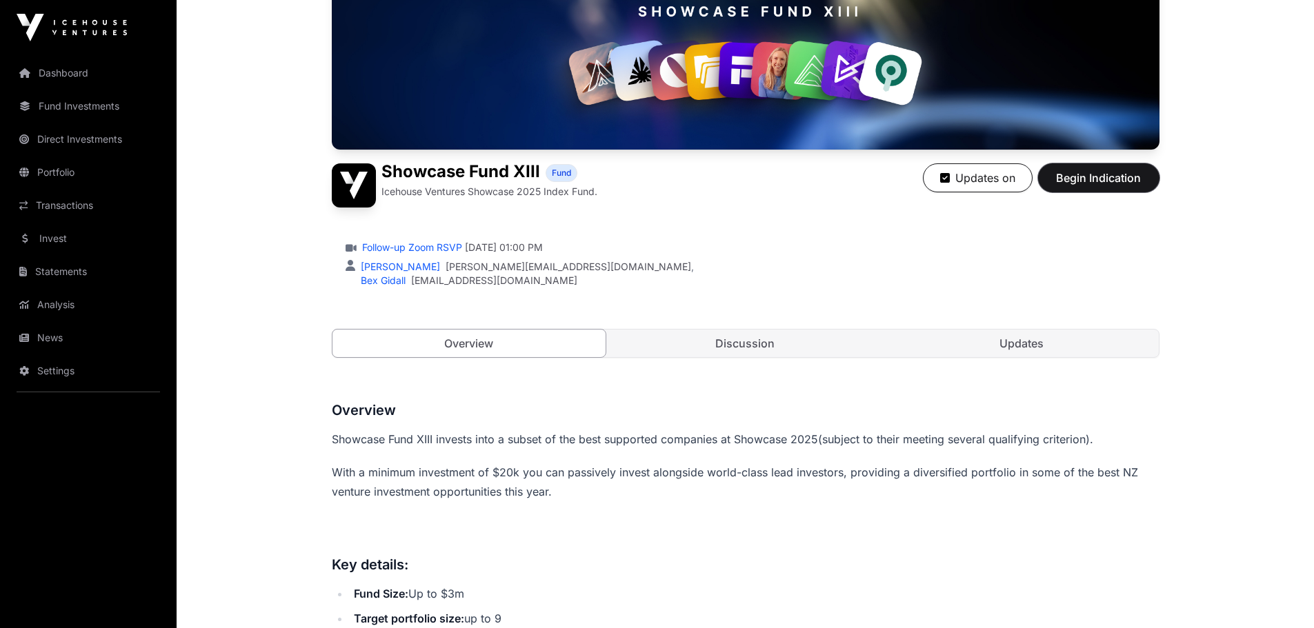
click at [1093, 182] on span "Begin Indication" at bounding box center [1098, 178] width 87 height 17
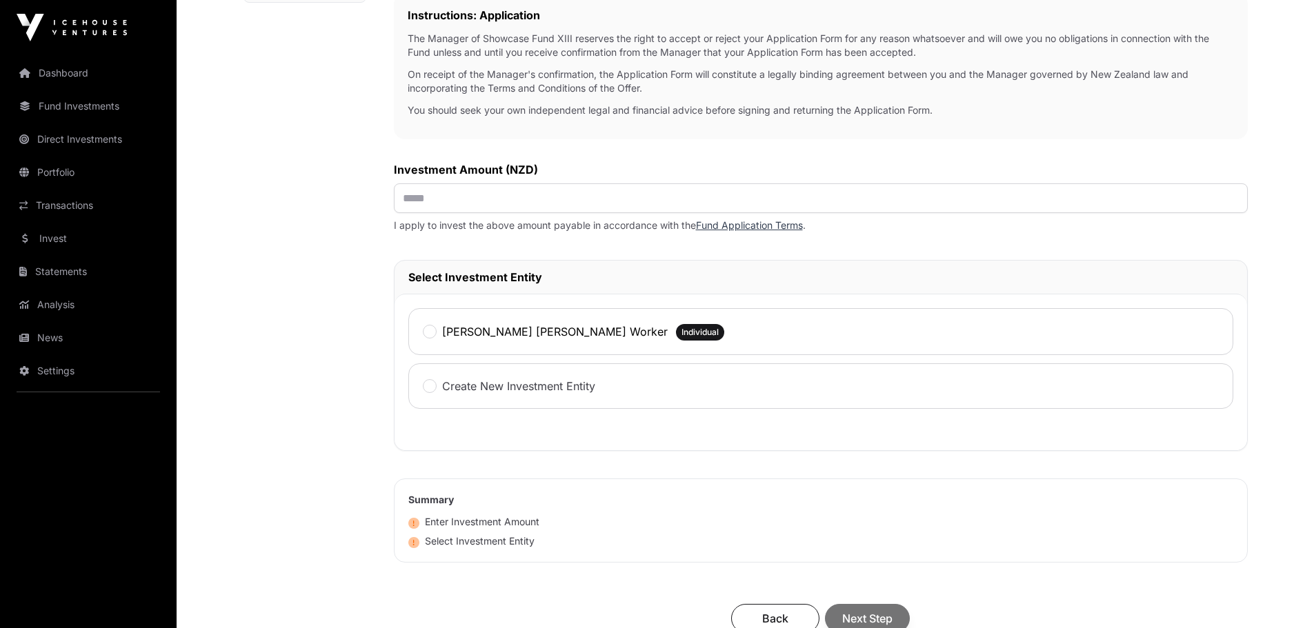
scroll to position [414, 0]
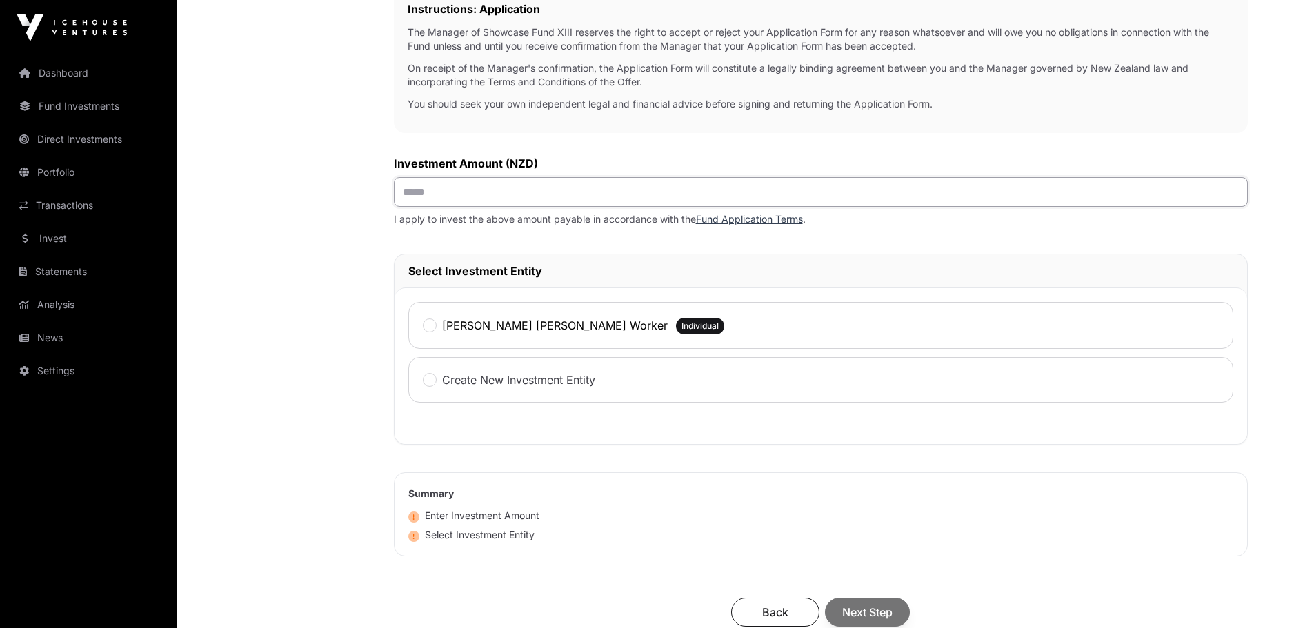
click at [448, 197] on input "text" at bounding box center [821, 192] width 854 height 30
type input "*******"
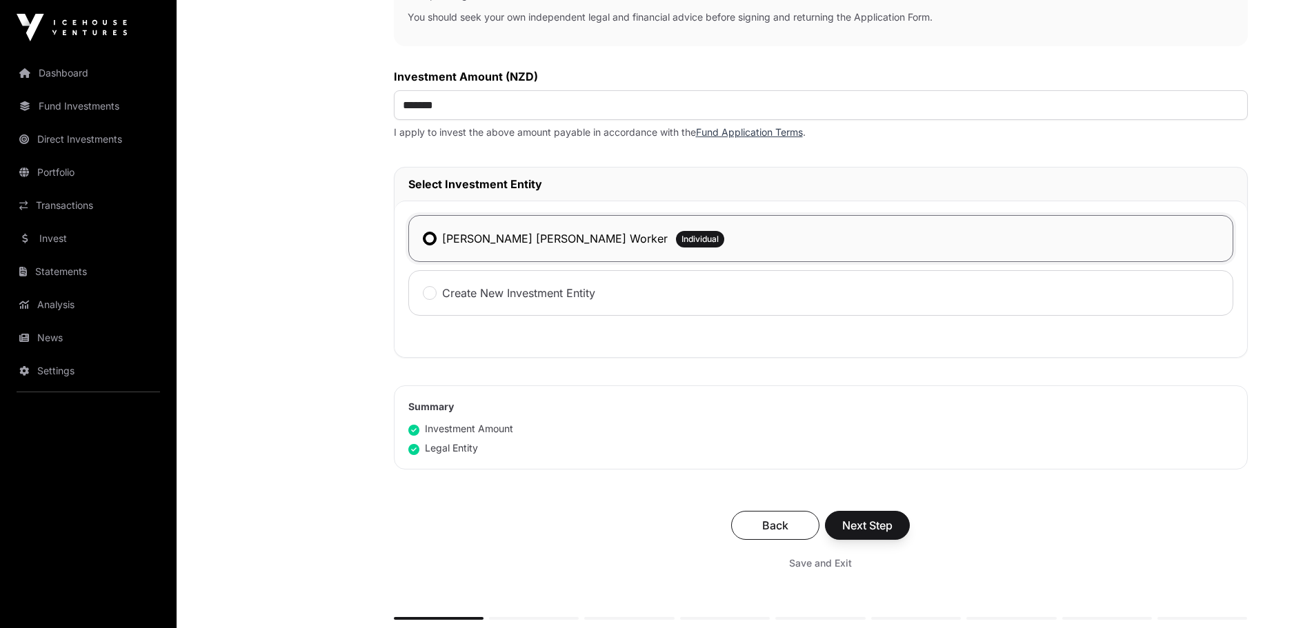
scroll to position [621, 0]
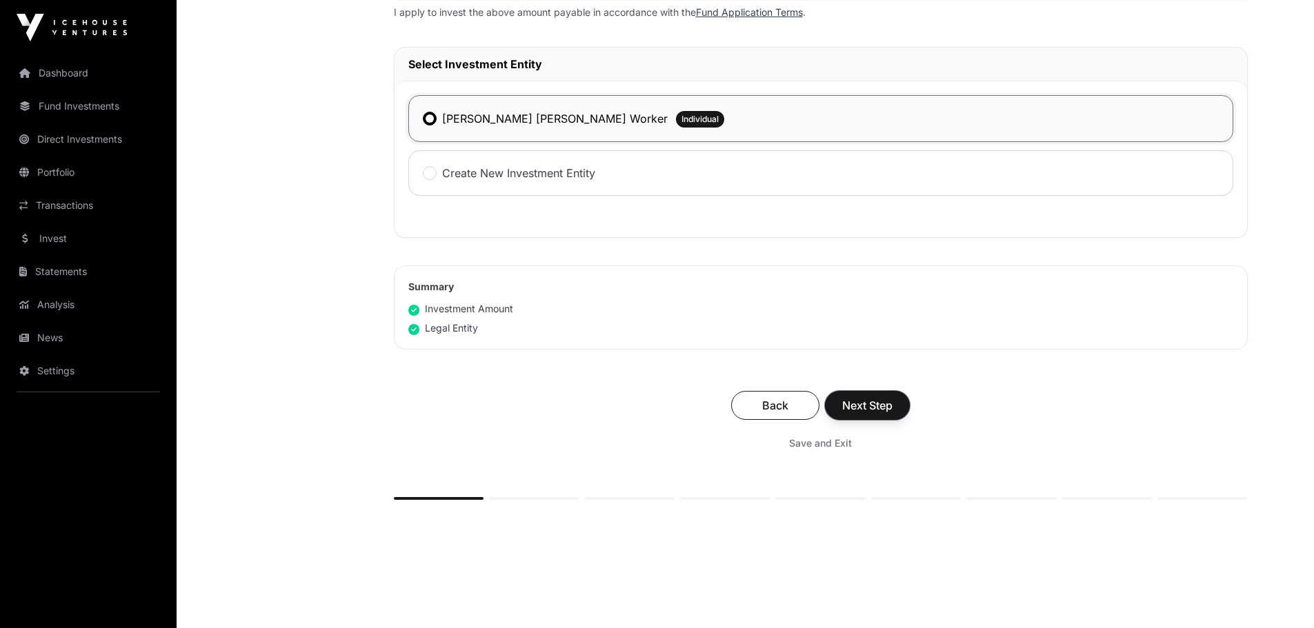
click at [857, 408] on span "Next Step" at bounding box center [867, 405] width 50 height 17
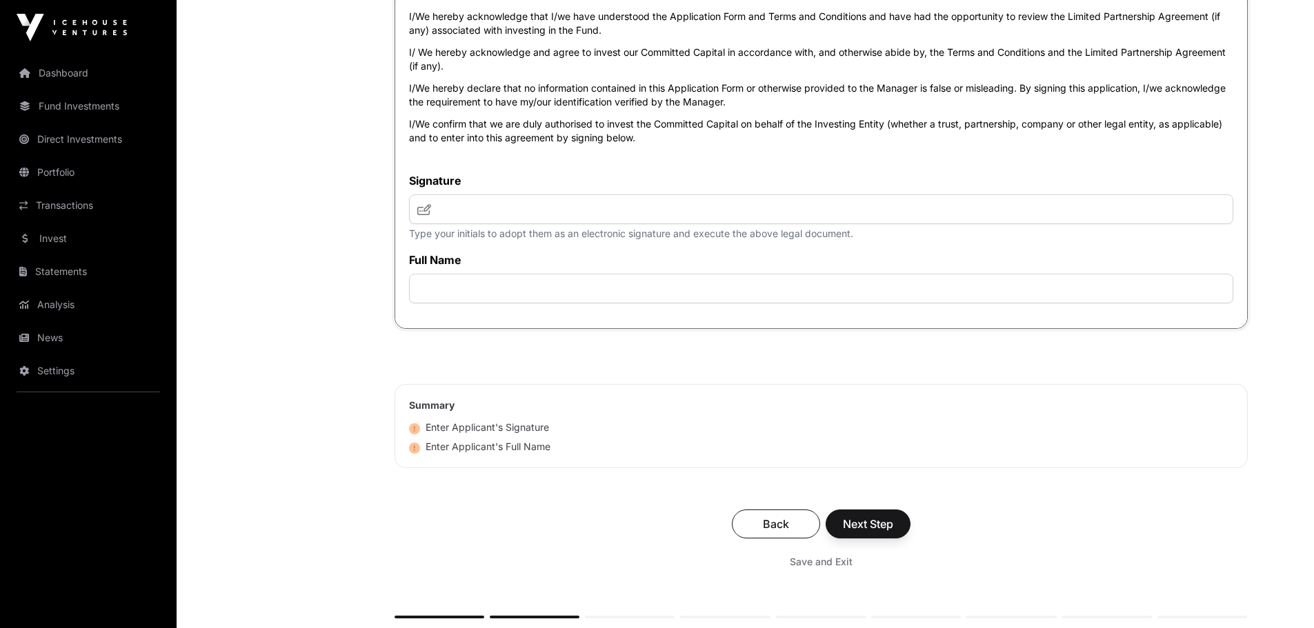
scroll to position [4649, 0]
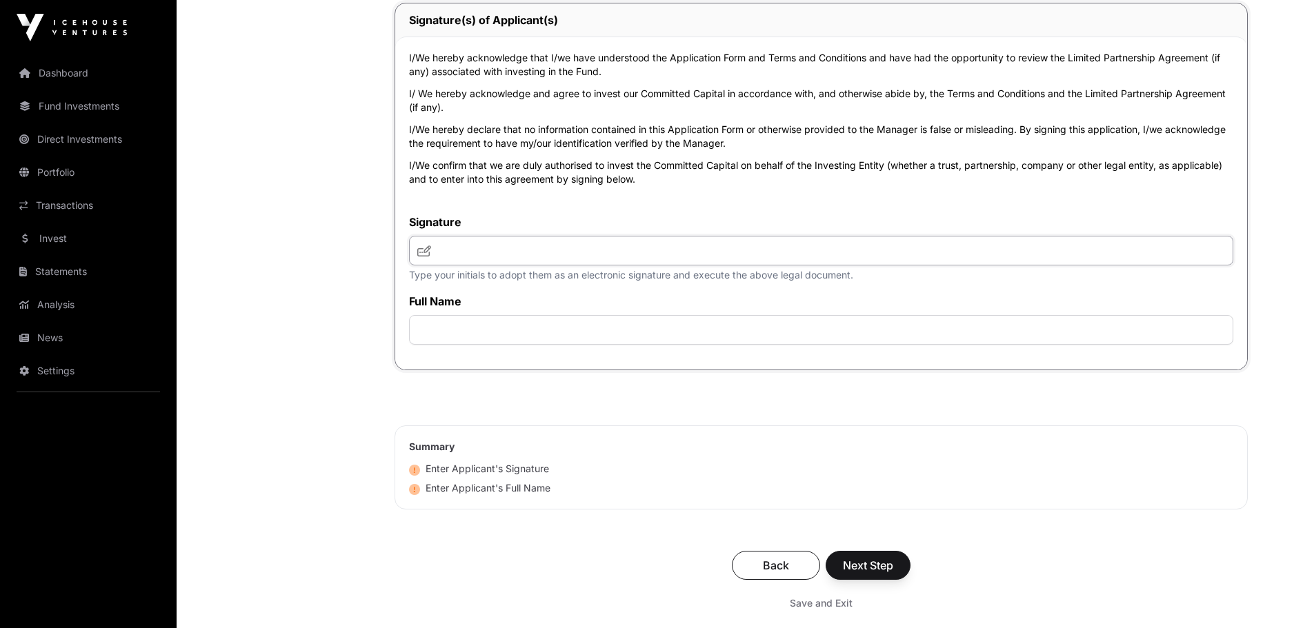
click at [486, 243] on input "text" at bounding box center [821, 251] width 824 height 30
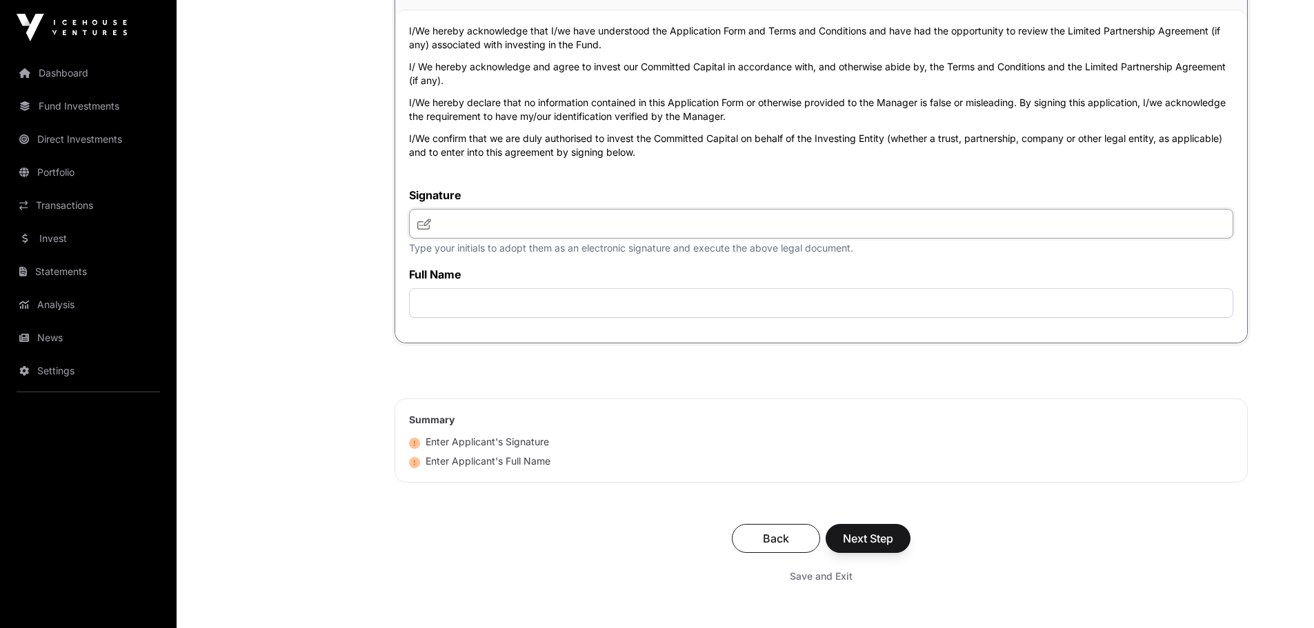
scroll to position [4677, 0]
click at [467, 232] on input "text" at bounding box center [821, 223] width 824 height 30
type input "**"
click at [481, 315] on input "text" at bounding box center [821, 303] width 824 height 30
type input "**********"
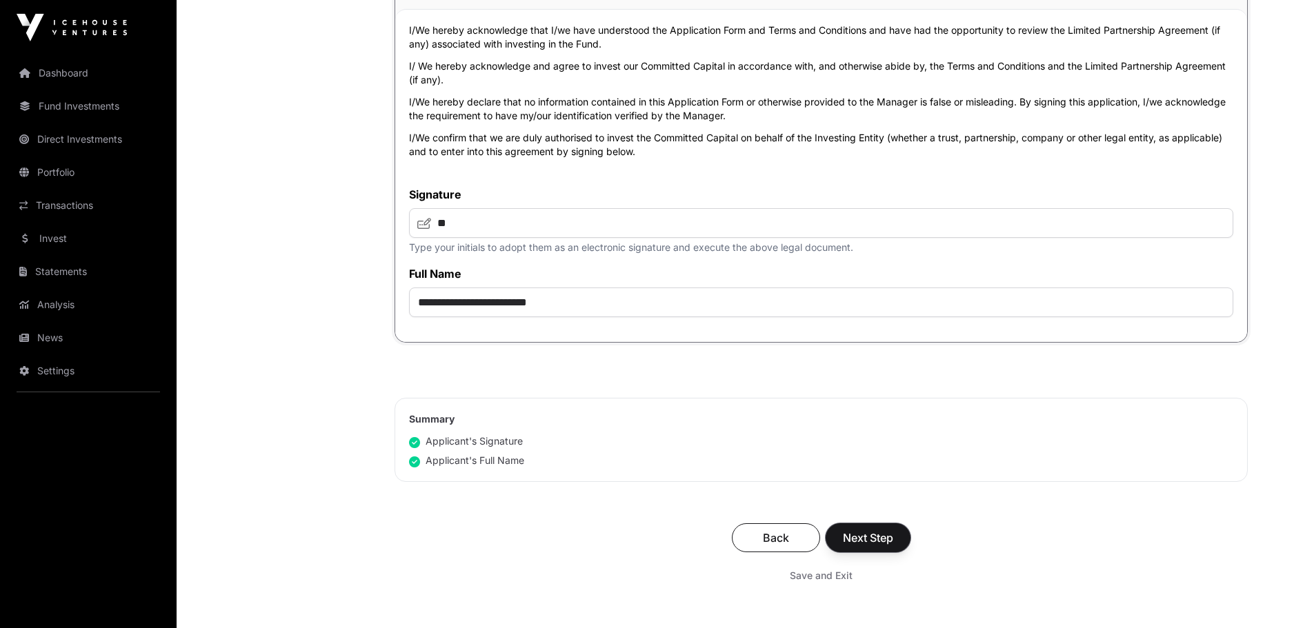
click at [864, 540] on span "Next Step" at bounding box center [868, 538] width 50 height 17
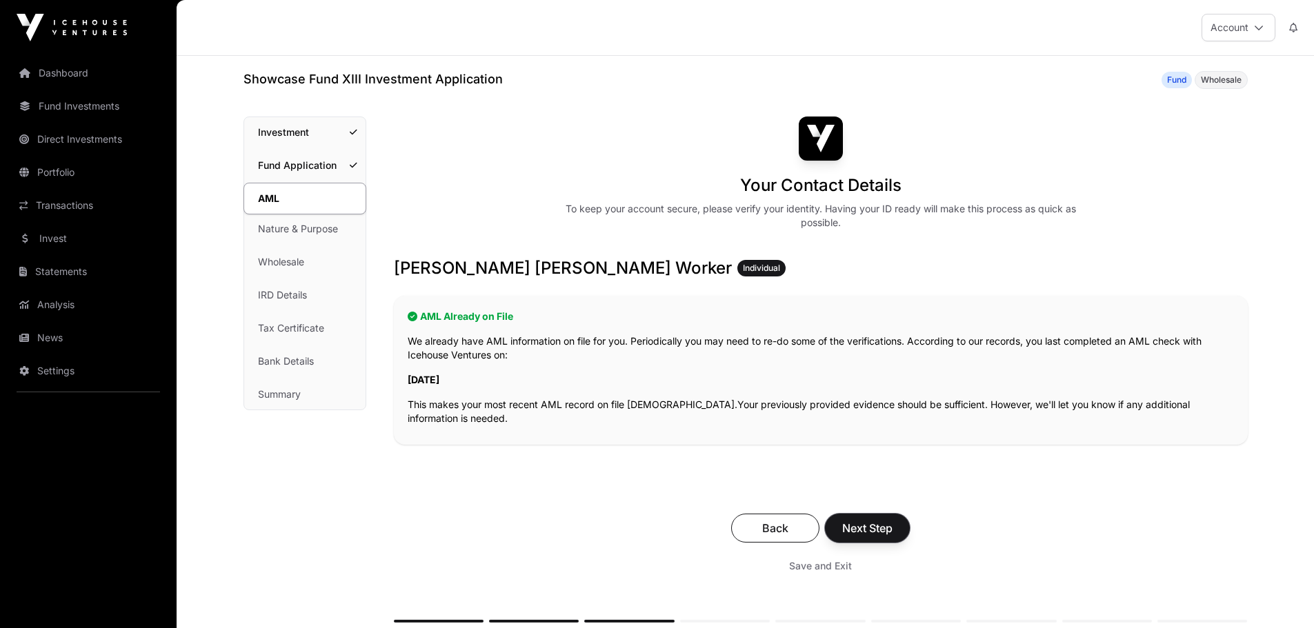
click at [878, 530] on span "Next Step" at bounding box center [867, 528] width 50 height 17
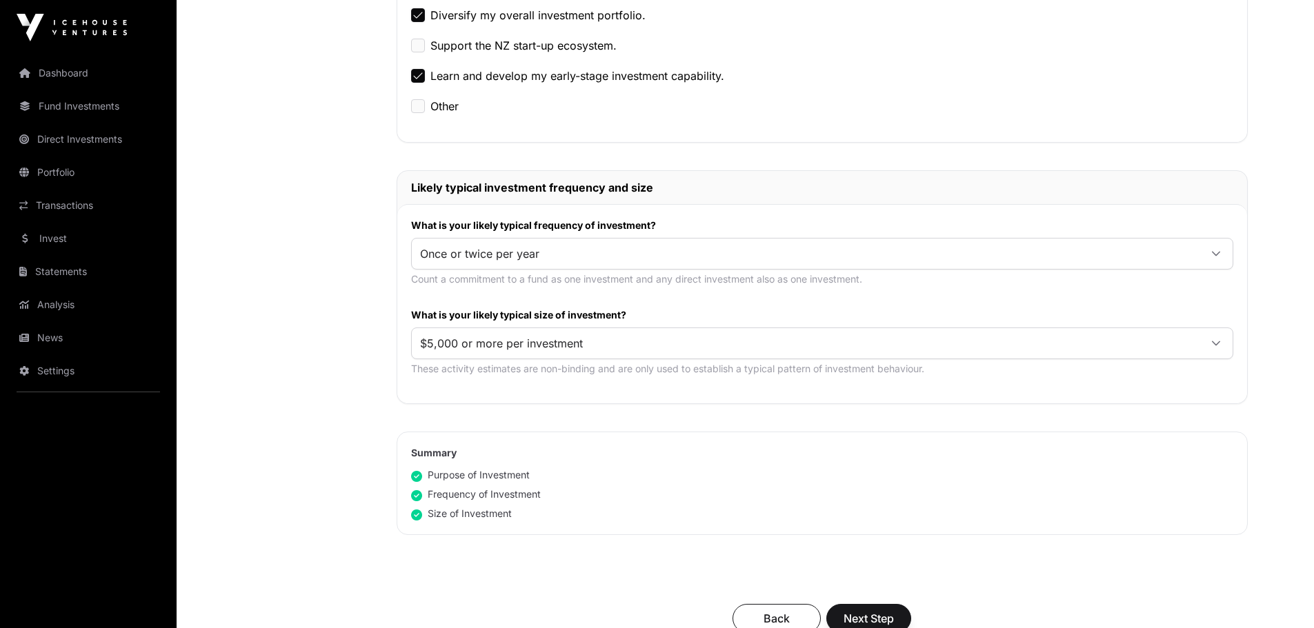
scroll to position [552, 0]
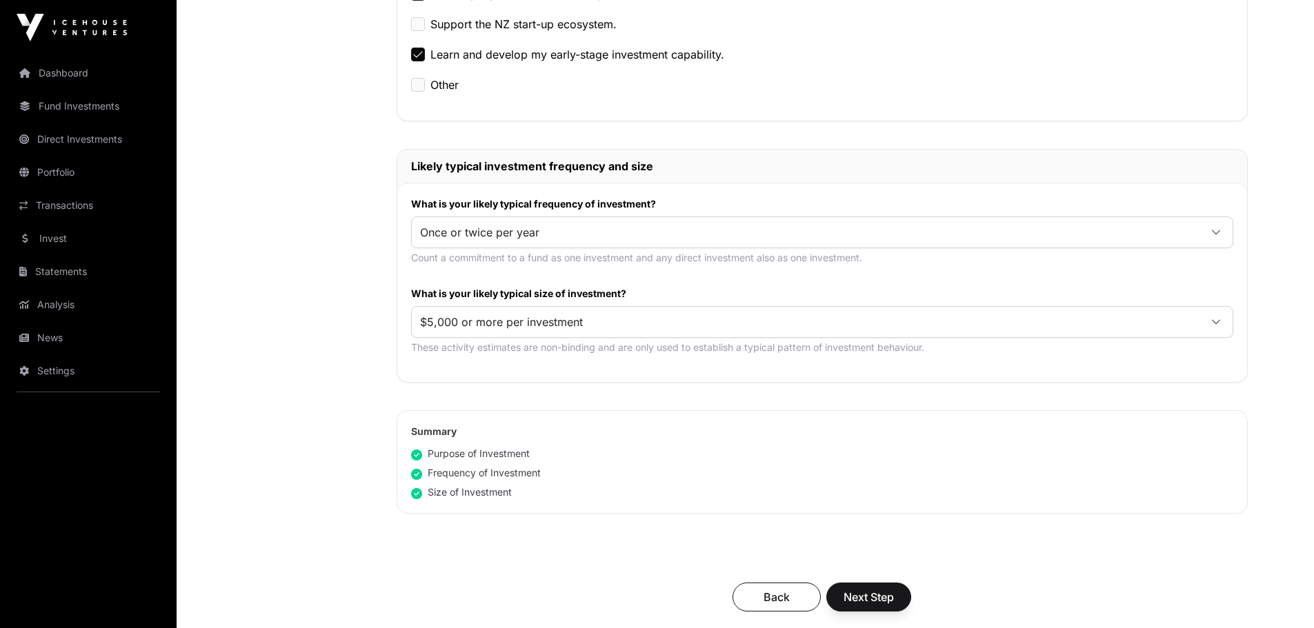
click at [598, 233] on span "Once or twice per year" at bounding box center [805, 232] width 787 height 25
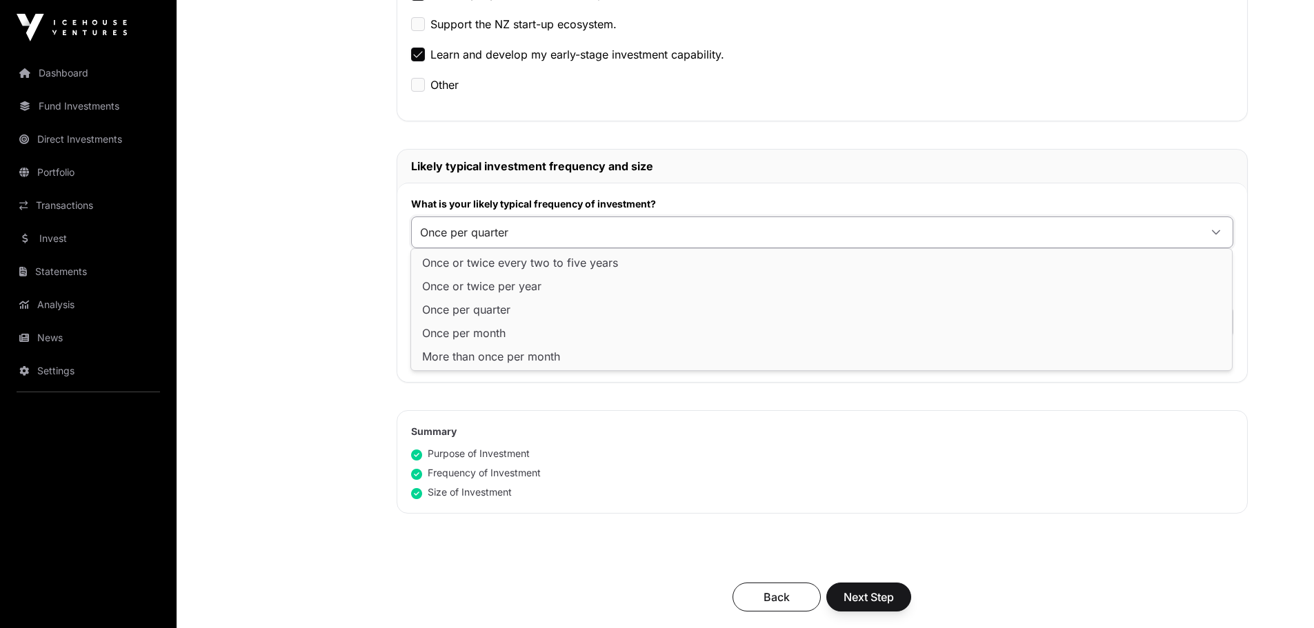
click at [513, 310] on li "Once per quarter" at bounding box center [821, 310] width 815 height 22
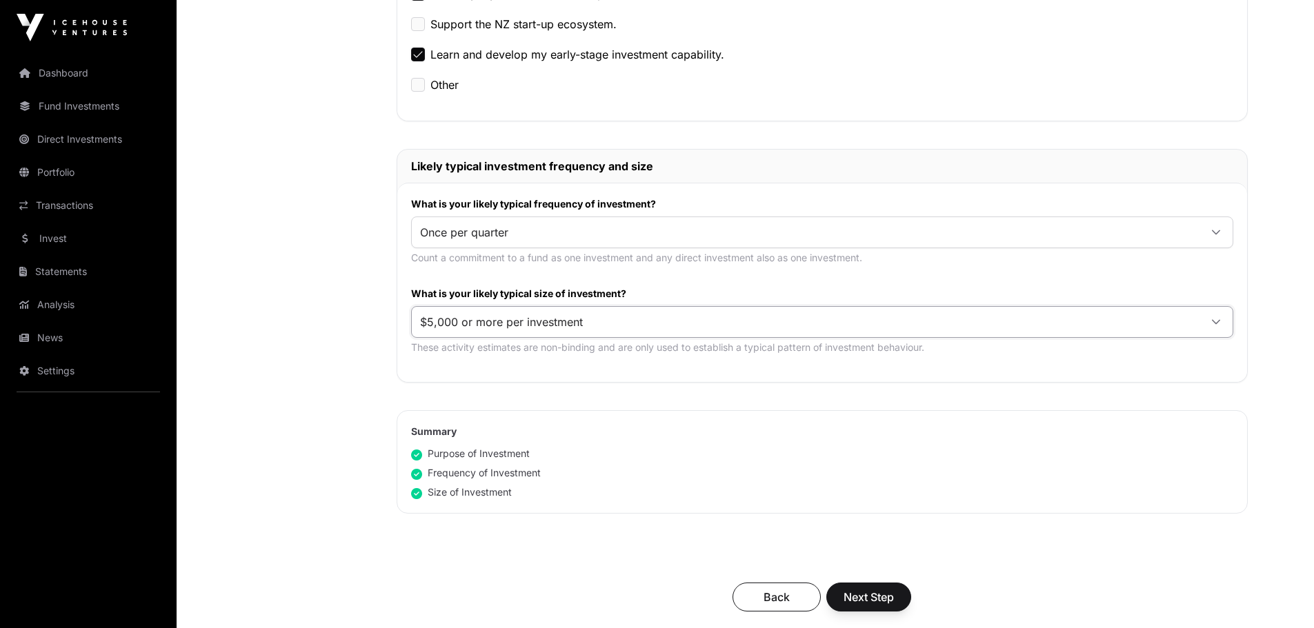
click at [647, 325] on span "$5,000 or more per investment" at bounding box center [805, 322] width 787 height 25
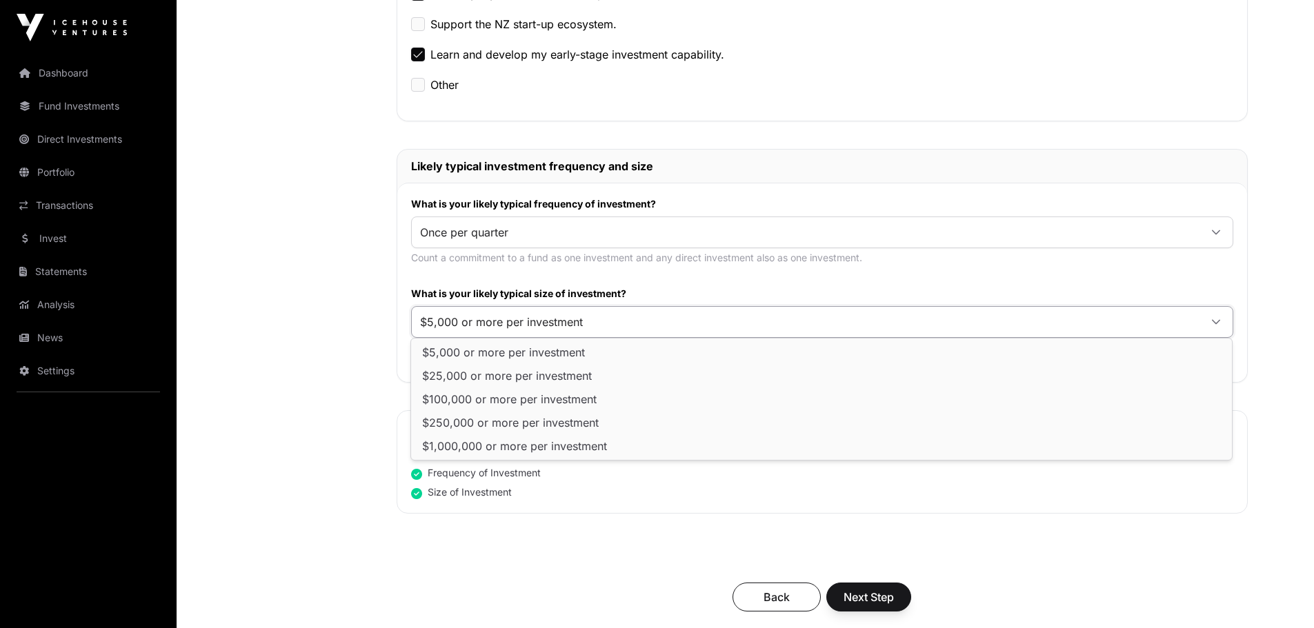
click at [647, 325] on span "$5,000 or more per investment" at bounding box center [805, 322] width 787 height 25
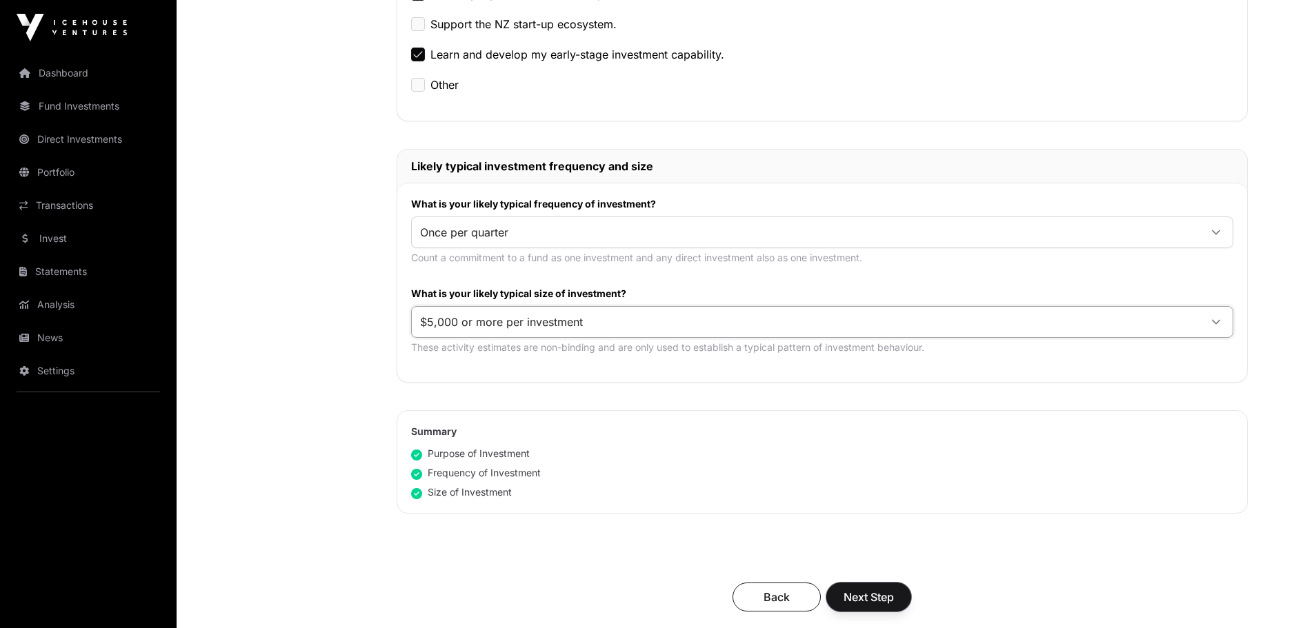
click at [883, 601] on span "Next Step" at bounding box center [868, 597] width 50 height 17
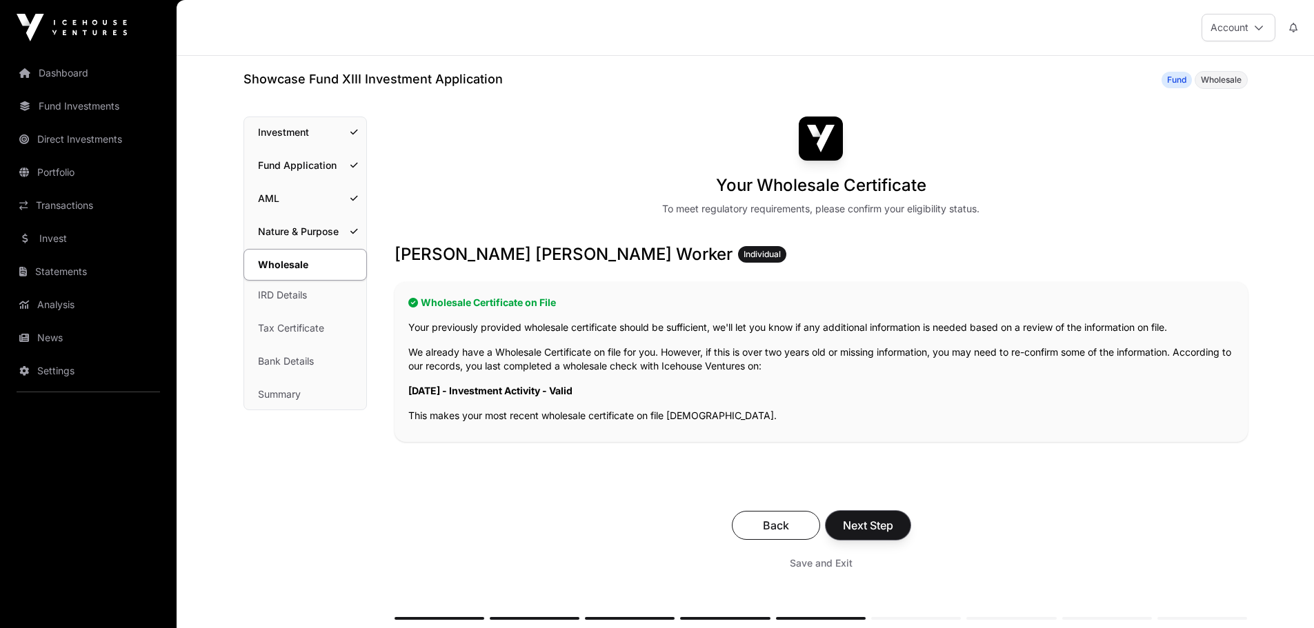
click at [877, 521] on span "Next Step" at bounding box center [868, 525] width 50 height 17
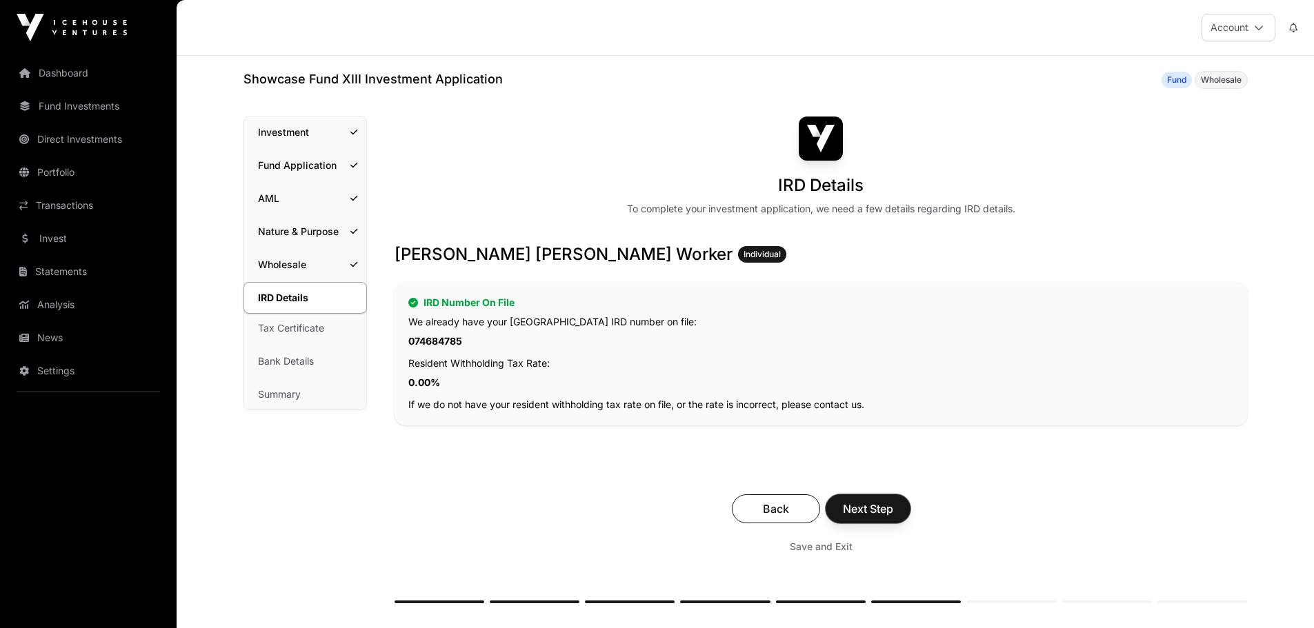
click at [885, 509] on span "Next Step" at bounding box center [868, 509] width 50 height 17
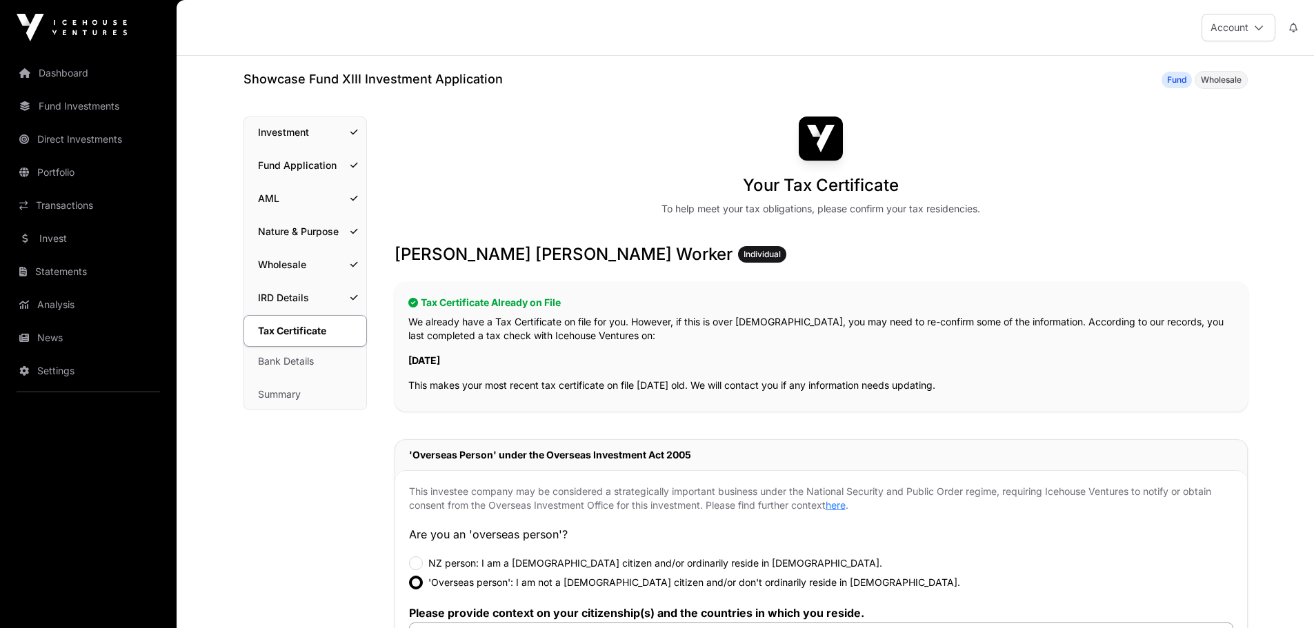
scroll to position [207, 0]
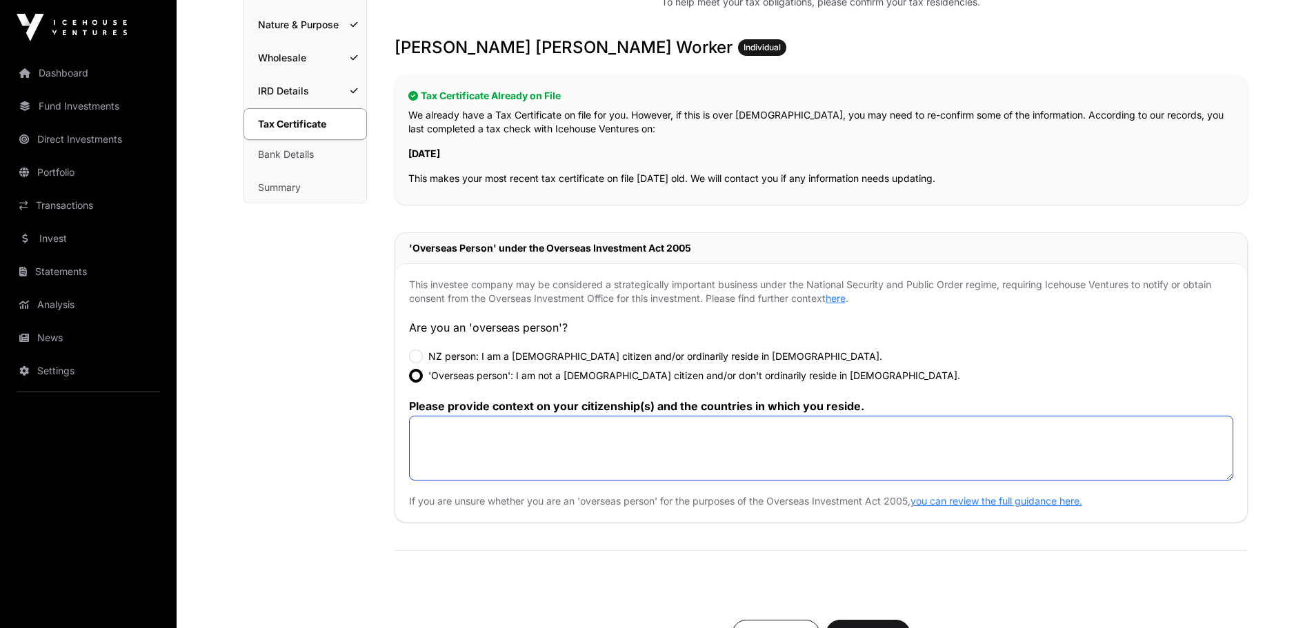
click at [452, 441] on textarea at bounding box center [821, 448] width 824 height 65
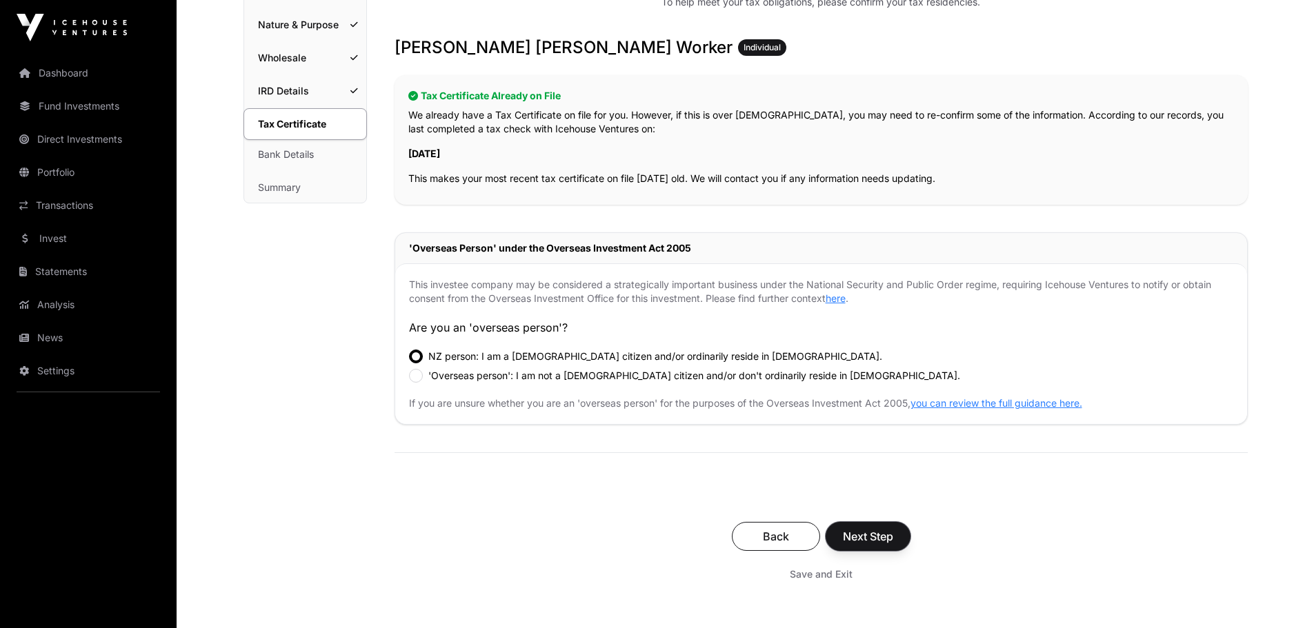
click at [875, 537] on span "Next Step" at bounding box center [868, 536] width 50 height 17
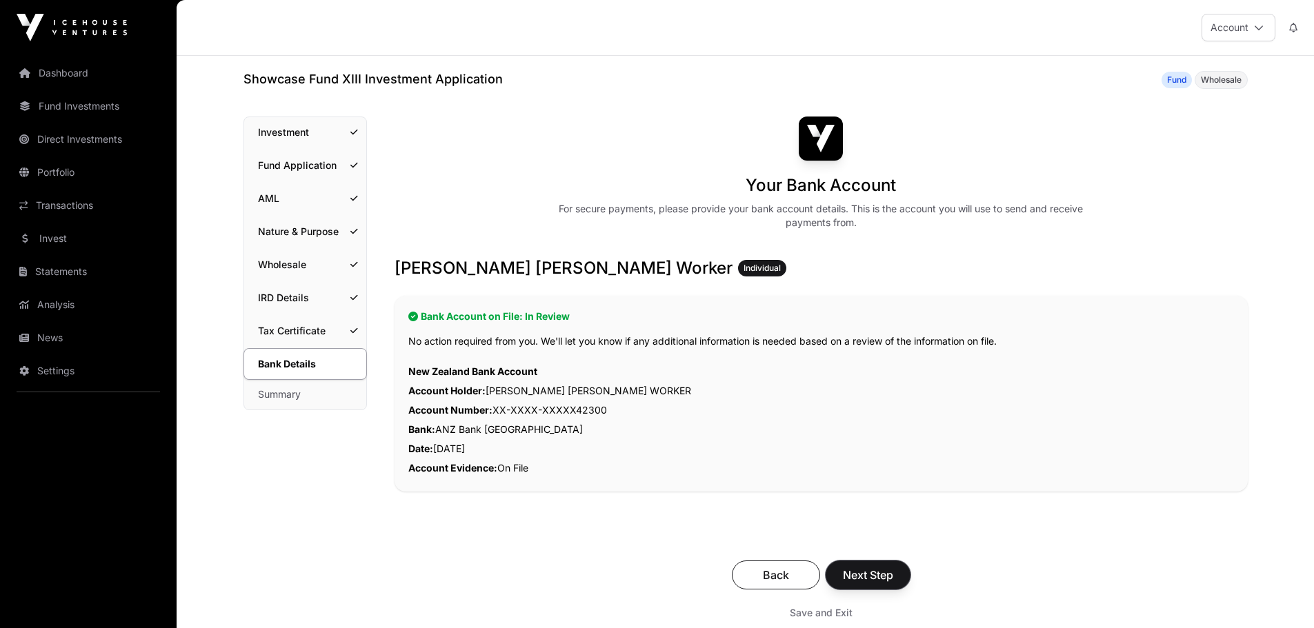
click at [852, 574] on span "Next Step" at bounding box center [868, 575] width 50 height 17
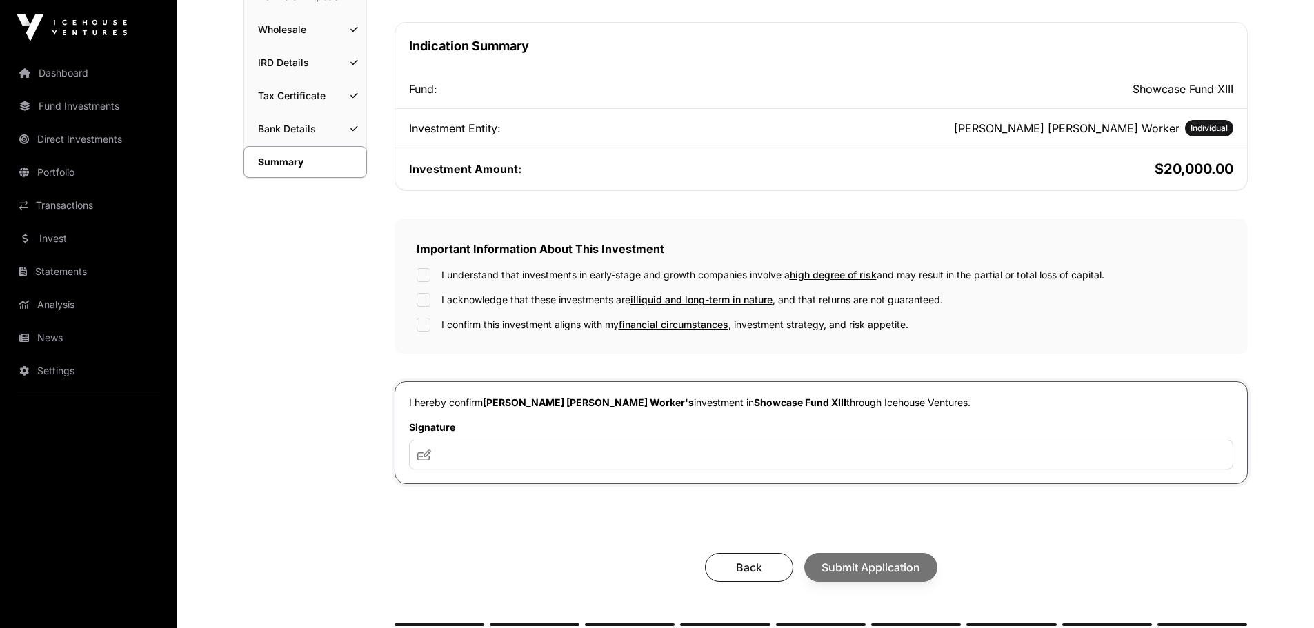
scroll to position [276, 0]
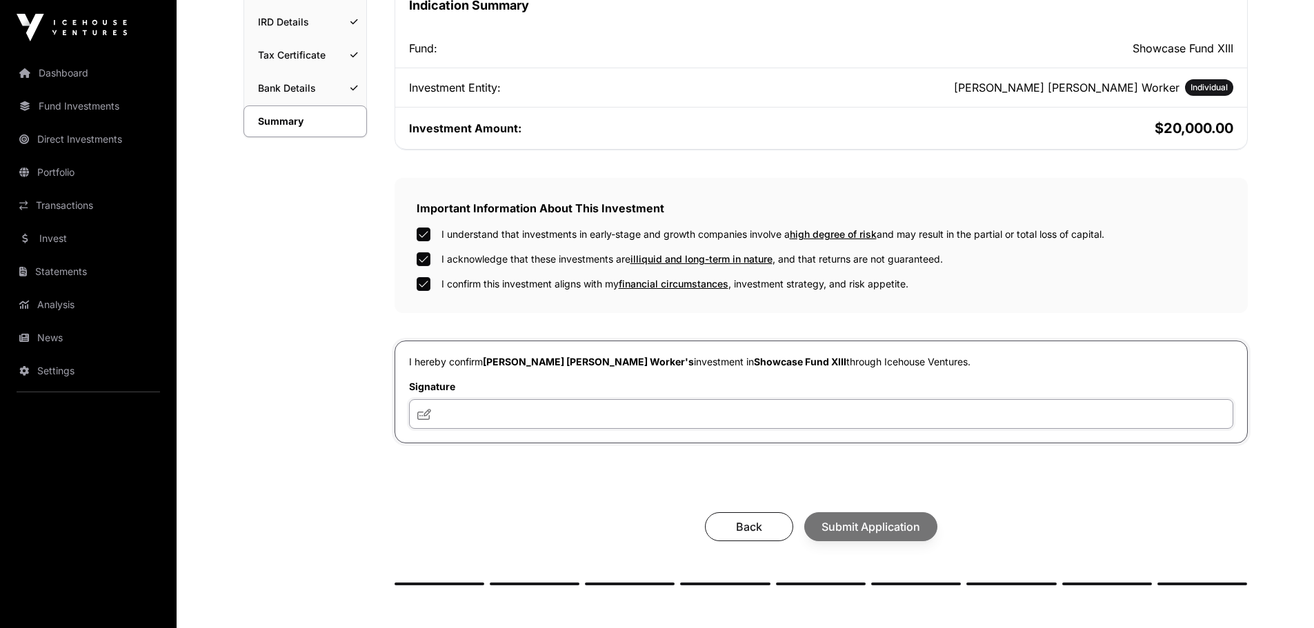
click at [476, 422] on input "text" at bounding box center [821, 414] width 824 height 30
type input "**"
click at [1163, 125] on h2 "$20,000.00" at bounding box center [1028, 128] width 410 height 19
click at [858, 532] on span "Submit Application" at bounding box center [870, 527] width 99 height 17
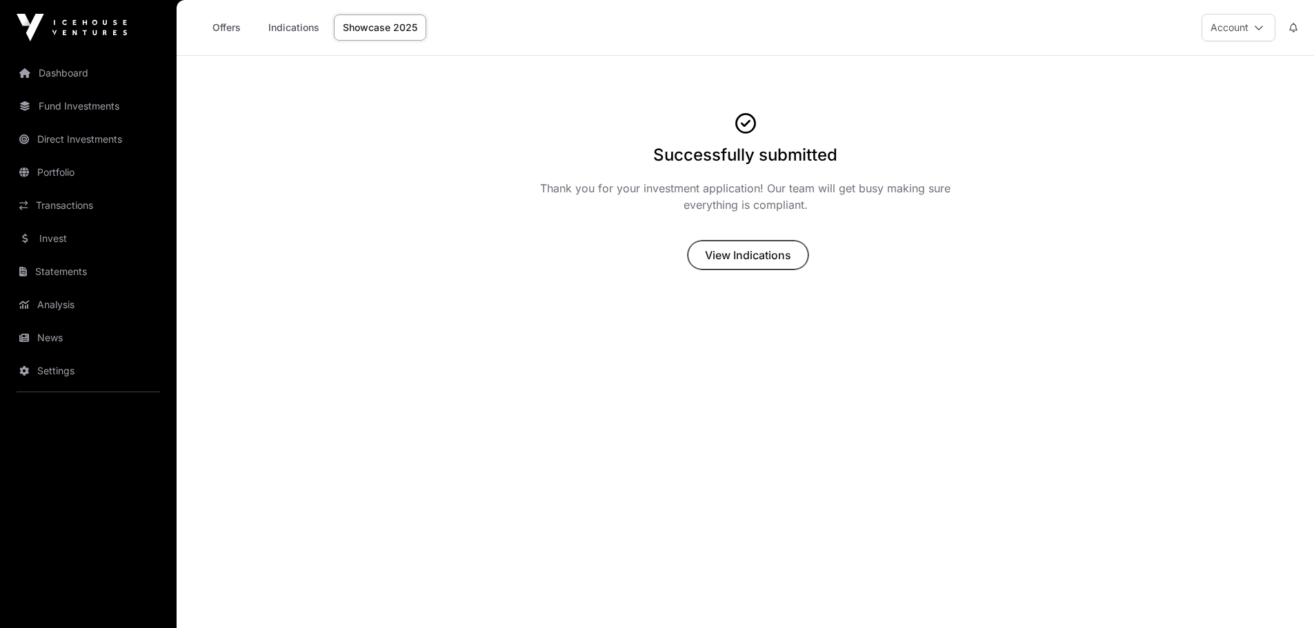
click at [768, 256] on span "View Indications" at bounding box center [748, 255] width 86 height 17
click at [771, 260] on span "View Indications" at bounding box center [748, 255] width 86 height 17
